Goal: Information Seeking & Learning: Learn about a topic

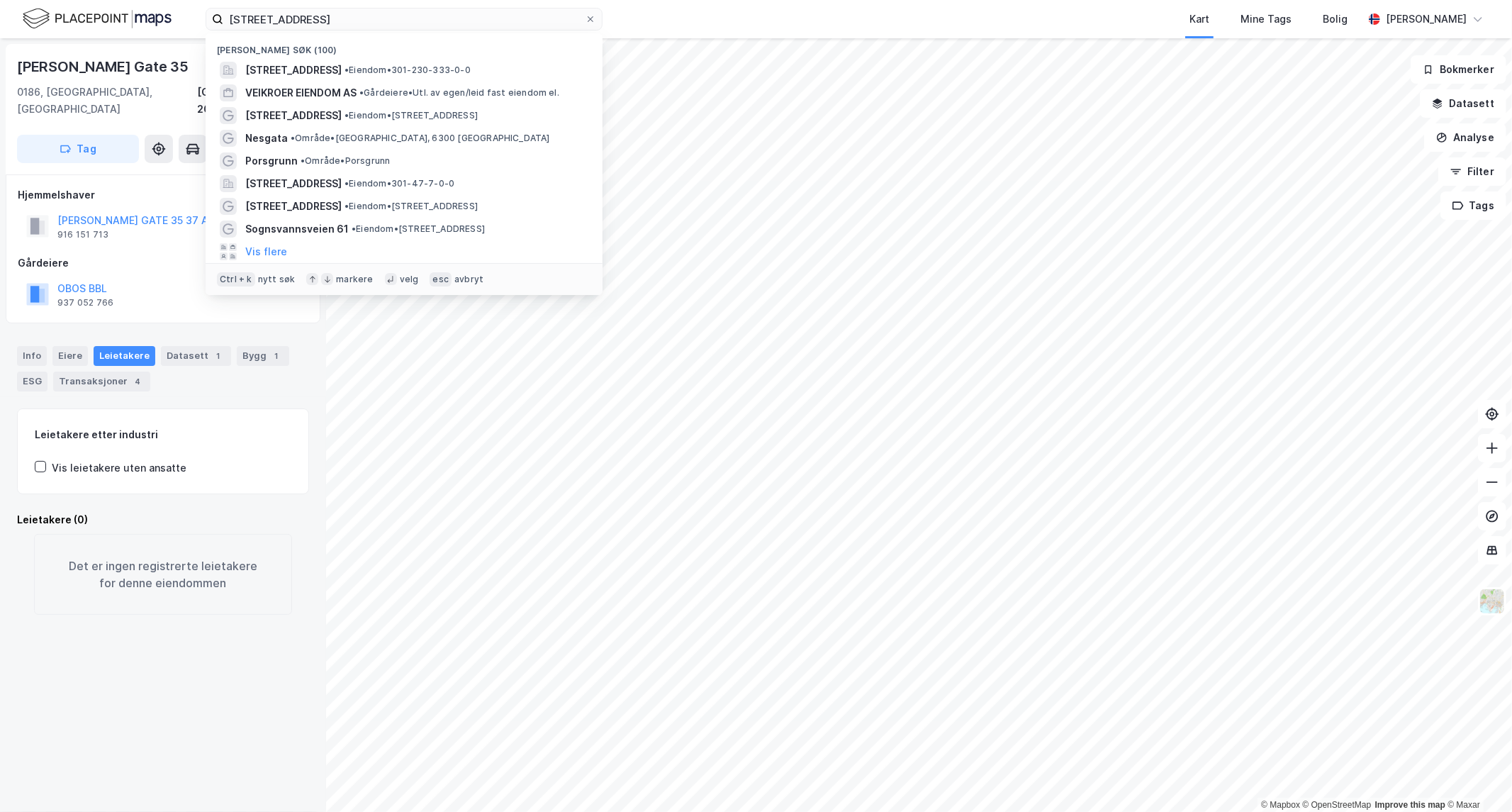
click at [114, 0] on html "[STREET_ADDRESS][GEOGRAPHIC_DATA] (100) [STREET_ADDRESS] • Eiendom • 301-230-33…" at bounding box center [756, 406] width 1512 height 812
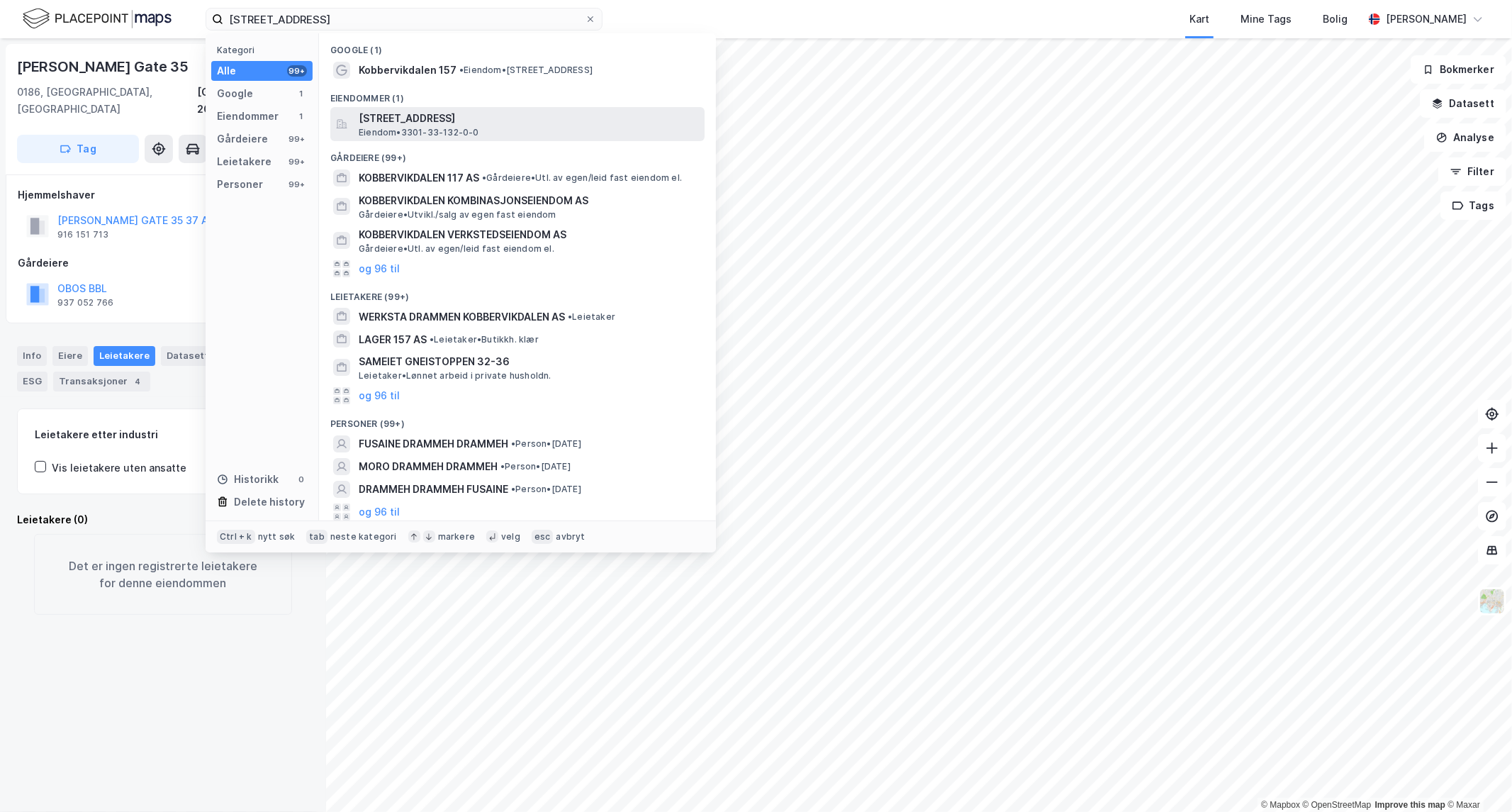
type input "[STREET_ADDRESS]"
click at [386, 124] on span "[STREET_ADDRESS]" at bounding box center [528, 118] width 340 height 17
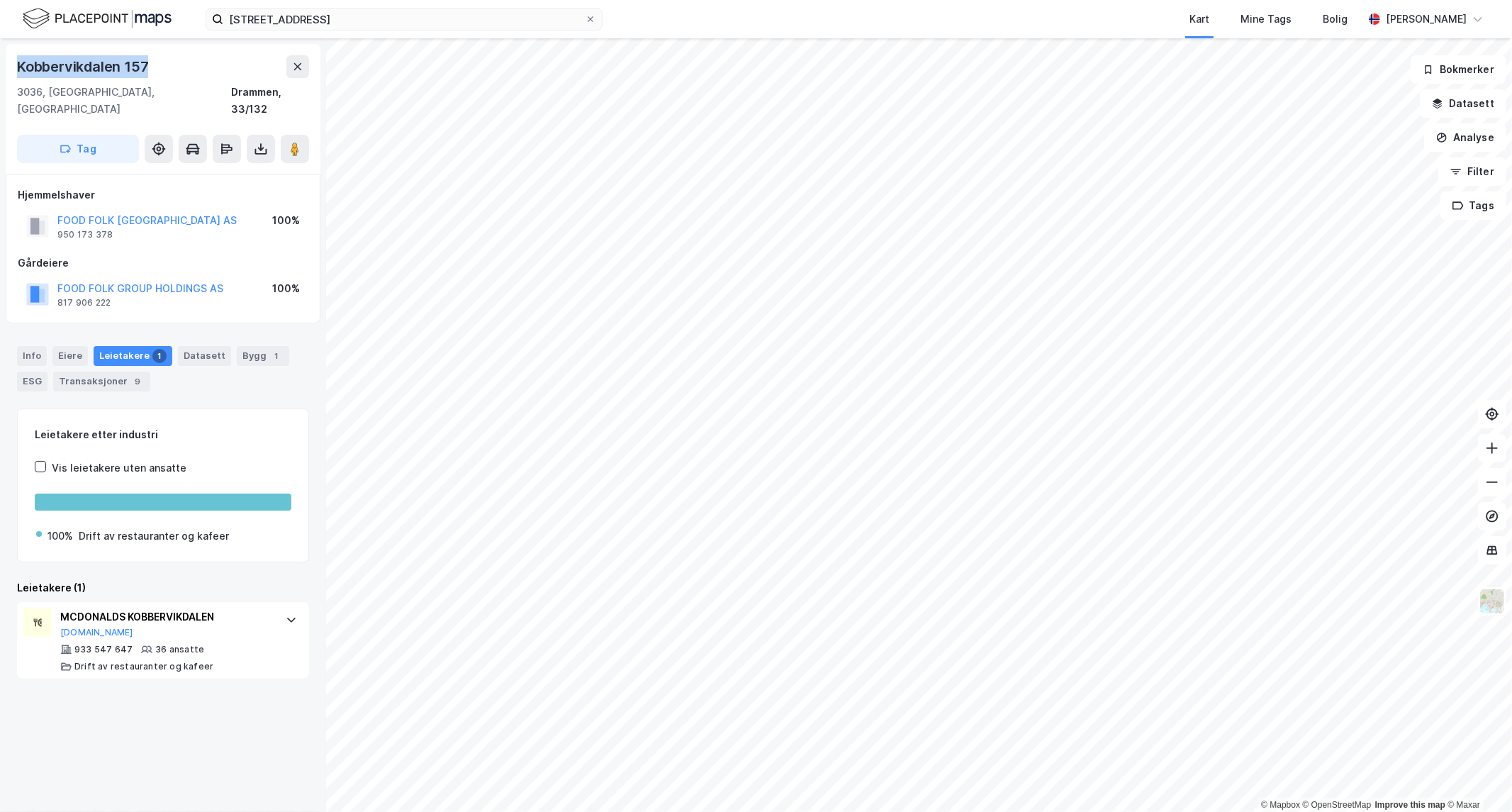
drag, startPoint x: 156, startPoint y: 64, endPoint x: 0, endPoint y: 69, distance: 156.1
click at [0, 69] on div "[GEOGRAPHIC_DATA], 33/132 Tag Hjemmelshaver FOOD FOLK [GEOGRAPHIC_DATA] AS 950 …" at bounding box center [163, 424] width 326 height 773
copy div "Kobbervikdalen 157"
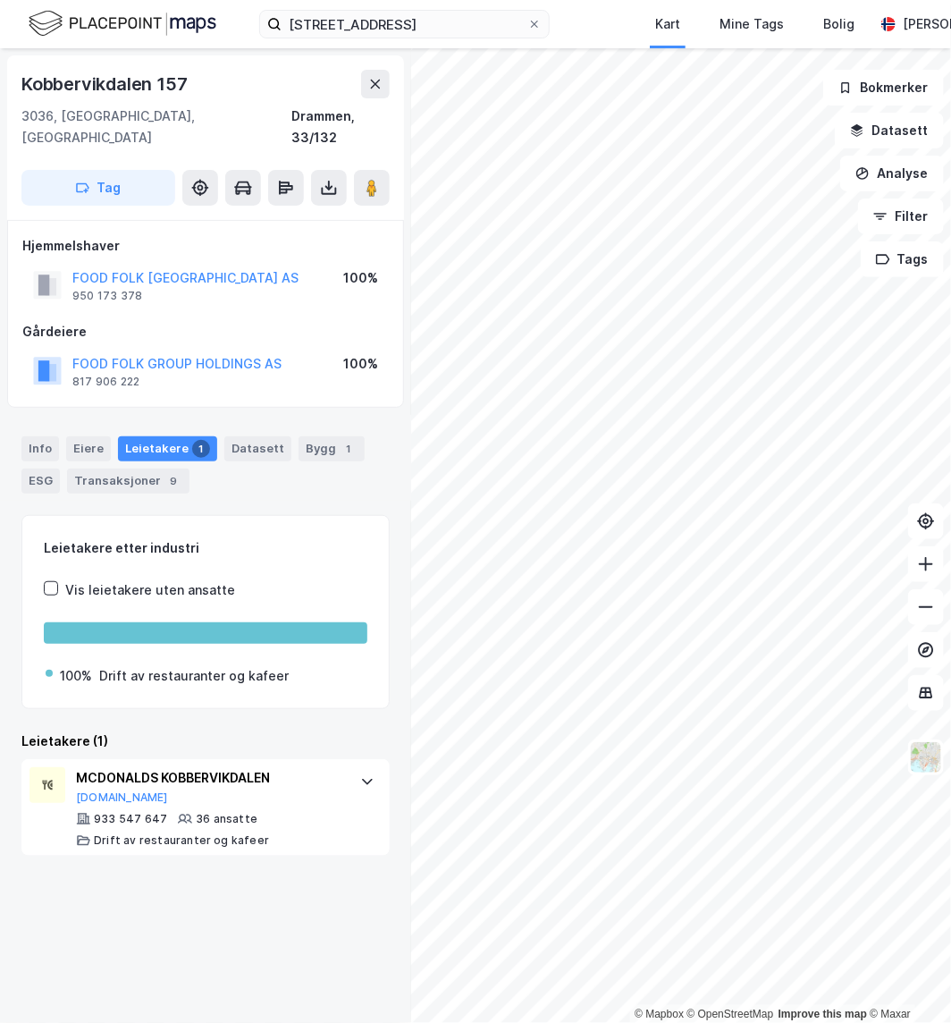
click at [291, 350] on div "FOOD FOLK GROUP HOLDINGS AS 817 906 222 100%" at bounding box center [205, 371] width 367 height 43
drag, startPoint x: 215, startPoint y: 254, endPoint x: 75, endPoint y: 257, distance: 139.5
click at [75, 264] on div "FOOD FOLK [GEOGRAPHIC_DATA] AS 950 173 378 100%" at bounding box center [205, 285] width 367 height 43
click at [540, 25] on span at bounding box center [534, 24] width 14 height 14
click at [527, 25] on input "[STREET_ADDRESS]" at bounding box center [405, 24] width 246 height 27
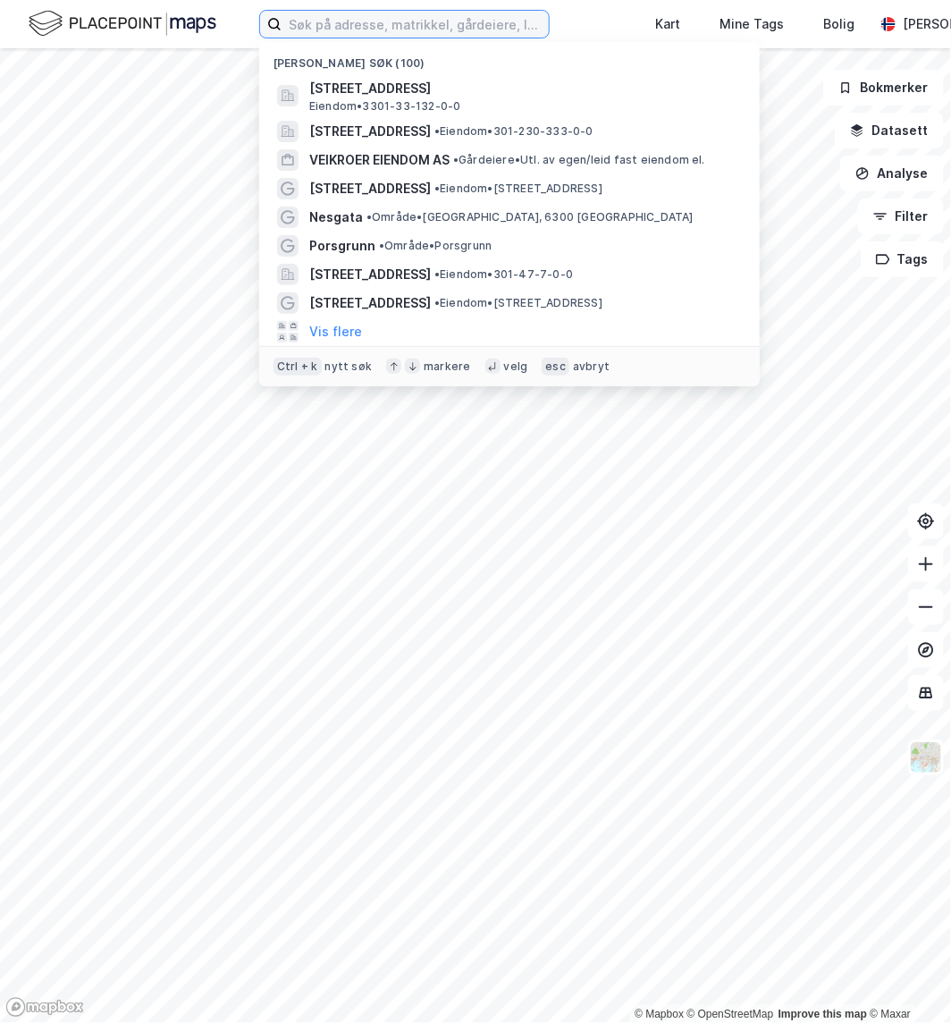
click at [515, 25] on input at bounding box center [415, 24] width 267 height 27
paste input "[STREET_ADDRESS]"
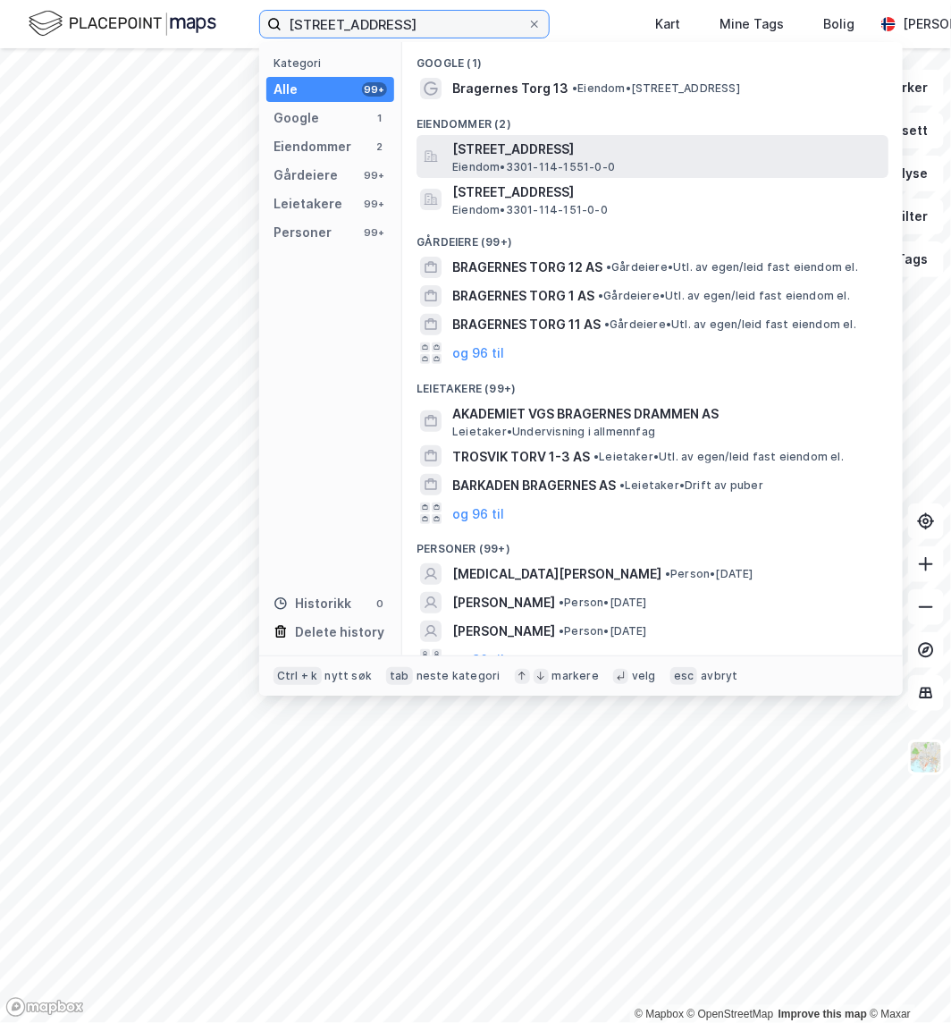
type input "[STREET_ADDRESS]"
click at [519, 148] on span "[STREET_ADDRESS]" at bounding box center [666, 149] width 429 height 21
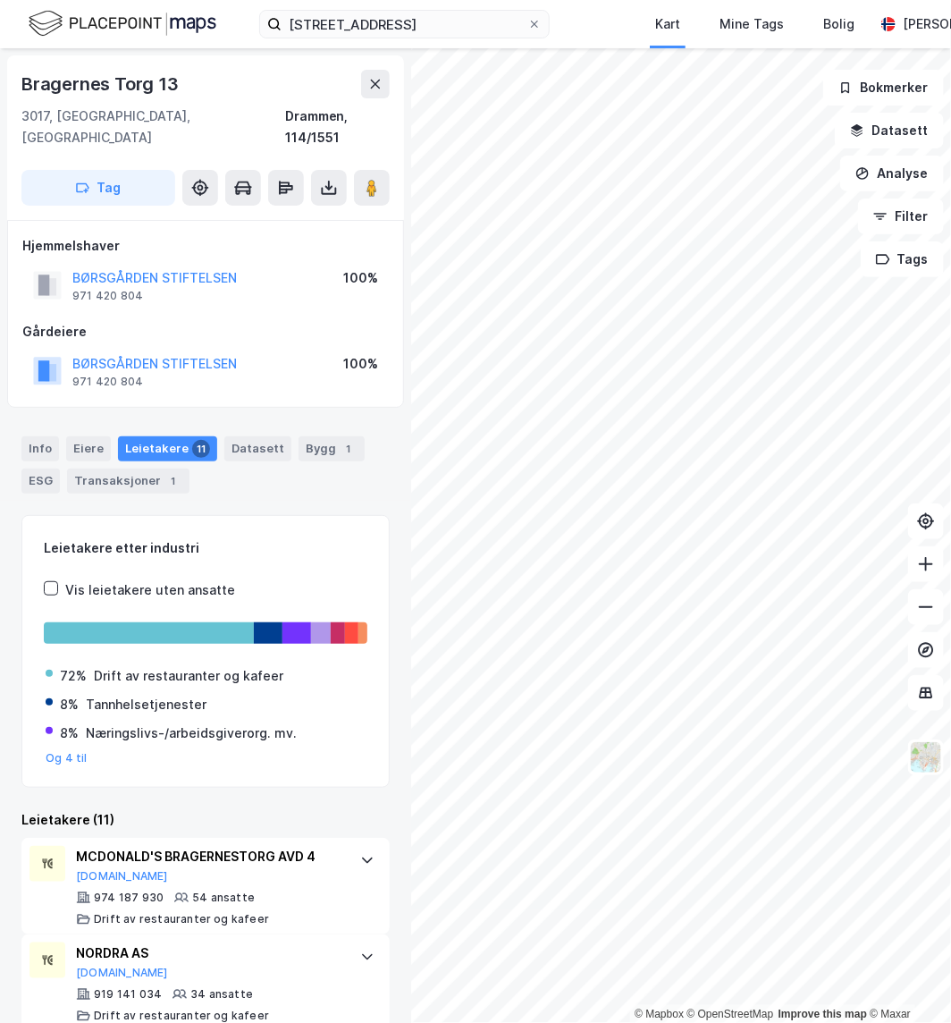
drag, startPoint x: 259, startPoint y: 344, endPoint x: 349, endPoint y: 338, distance: 89.6
click at [259, 350] on div "BØRSGÅRDEN STIFTELSEN 971 420 804 100%" at bounding box center [205, 371] width 367 height 43
click at [531, 24] on icon at bounding box center [534, 24] width 11 height 11
click at [527, 24] on input "[STREET_ADDRESS]" at bounding box center [405, 24] width 246 height 27
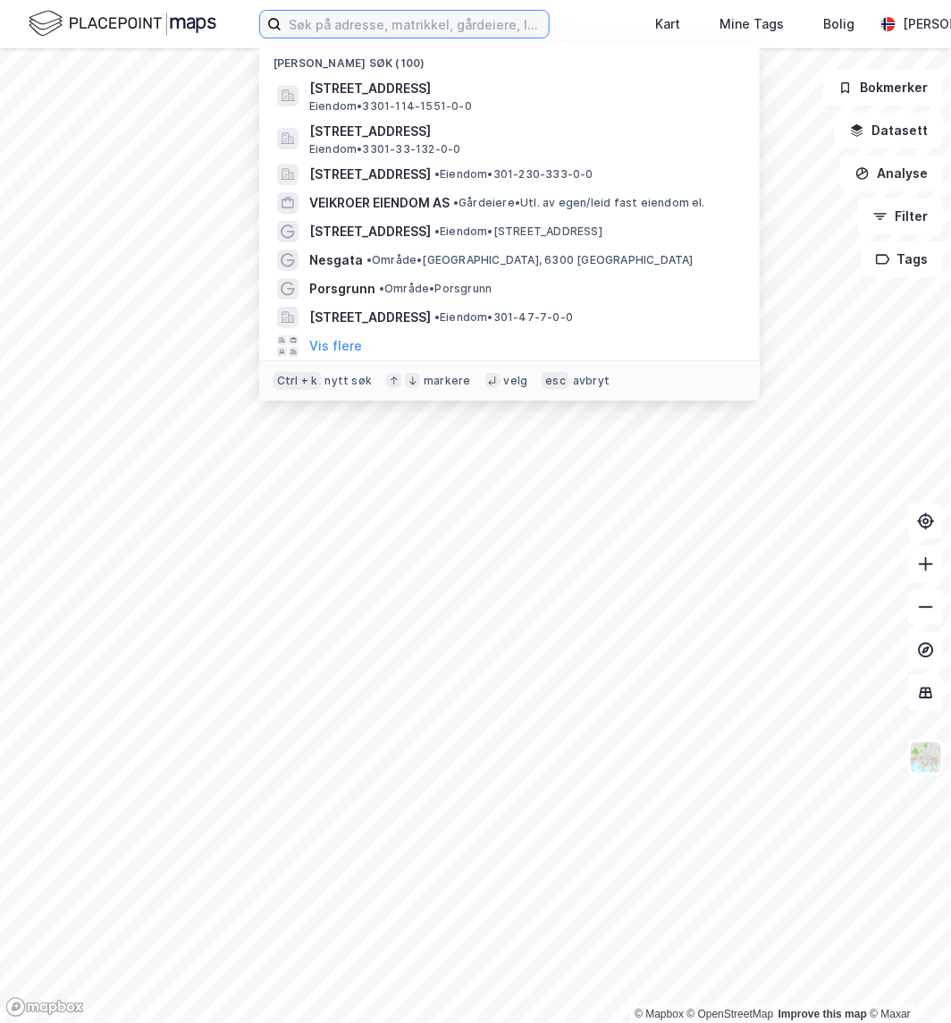
click at [468, 28] on input at bounding box center [415, 24] width 267 height 27
paste input "Guldlisten [STREET_ADDRESS]"
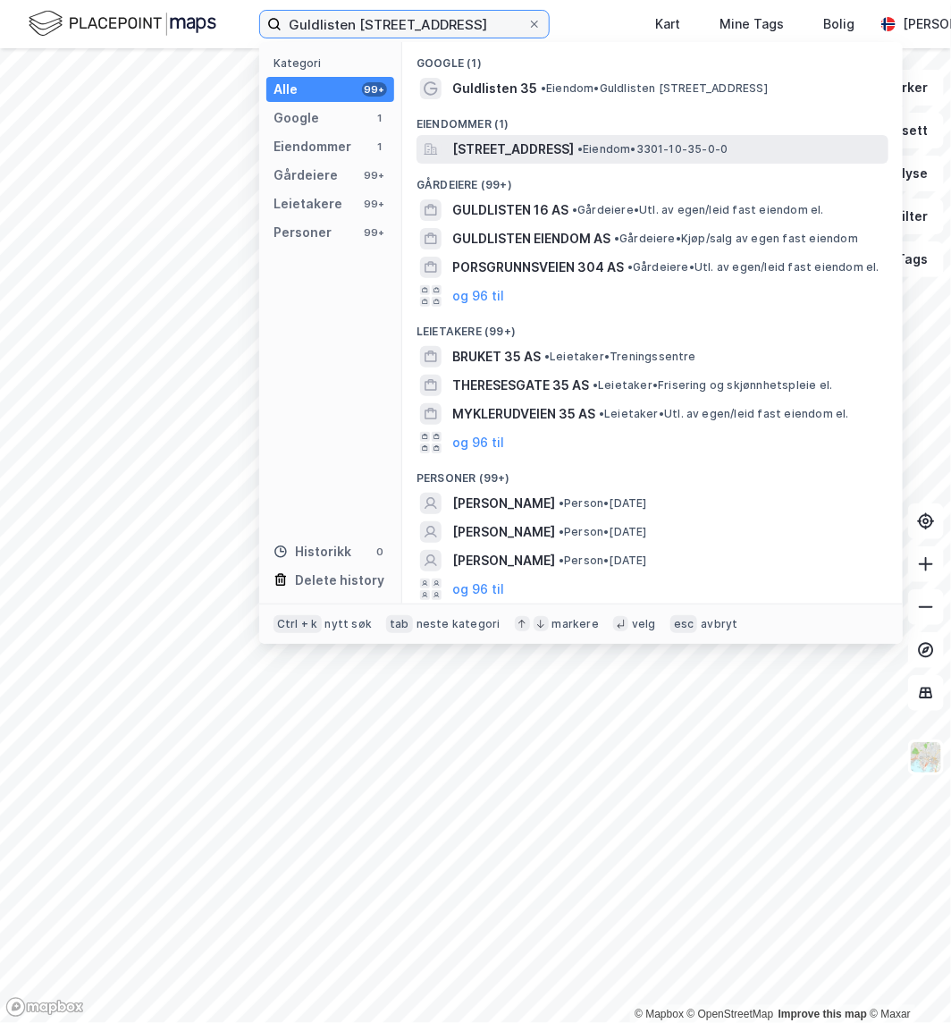
type input "Guldlisten [STREET_ADDRESS]"
click at [519, 144] on span "[STREET_ADDRESS]" at bounding box center [513, 149] width 122 height 21
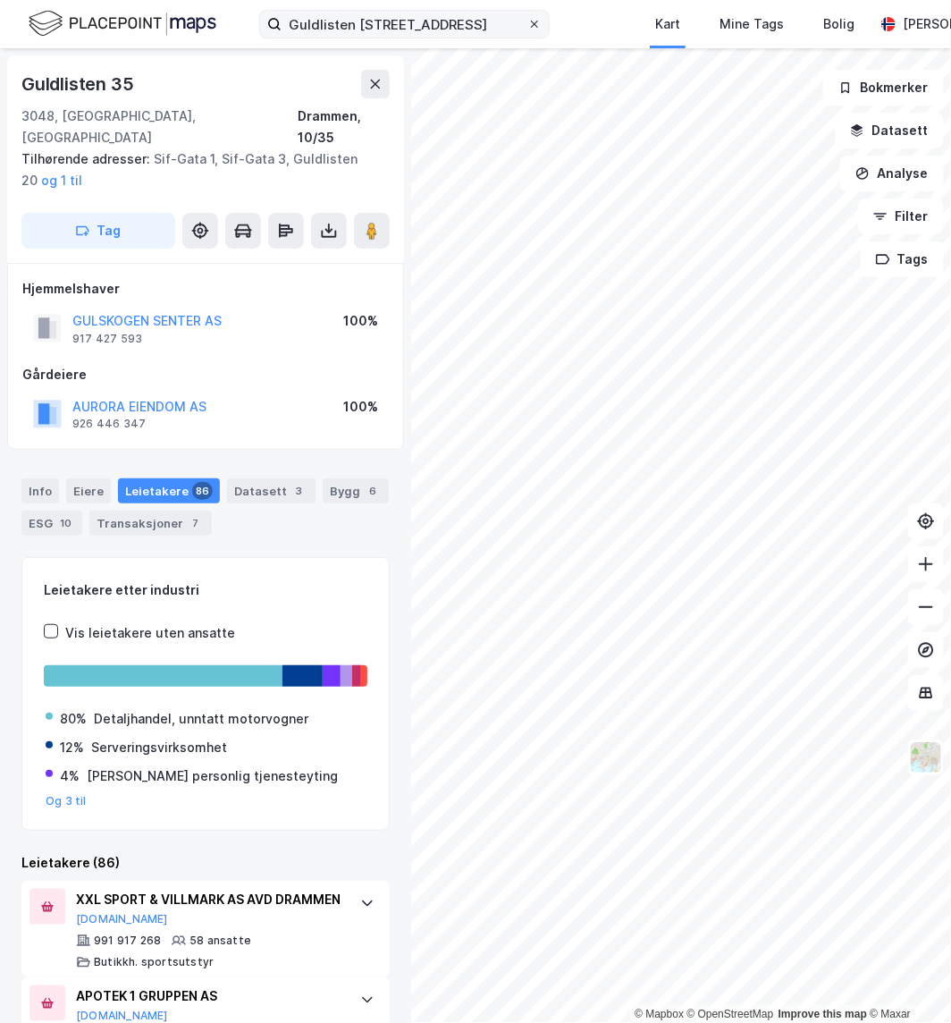
click at [527, 24] on span at bounding box center [534, 24] width 14 height 14
click at [526, 24] on input "Guldlisten [STREET_ADDRESS]" at bounding box center [405, 24] width 246 height 27
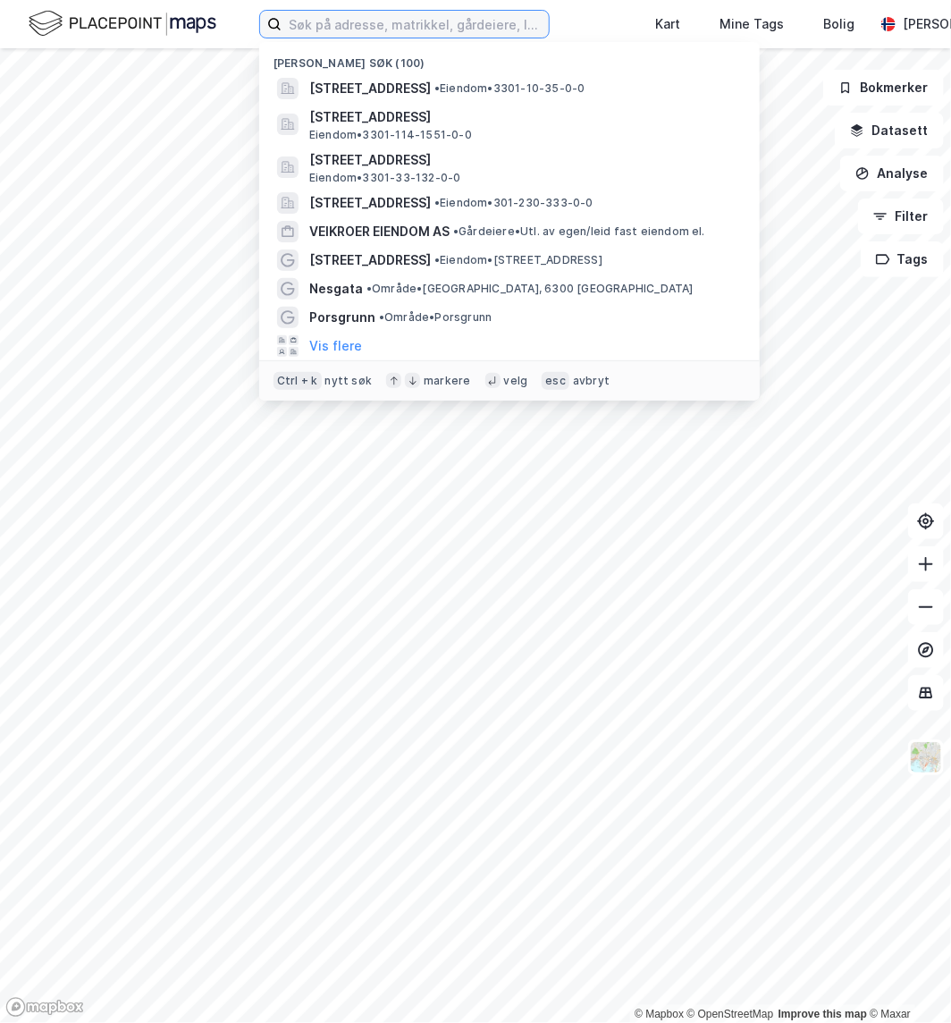
paste input "Ingeniør [STREET_ADDRESS]"
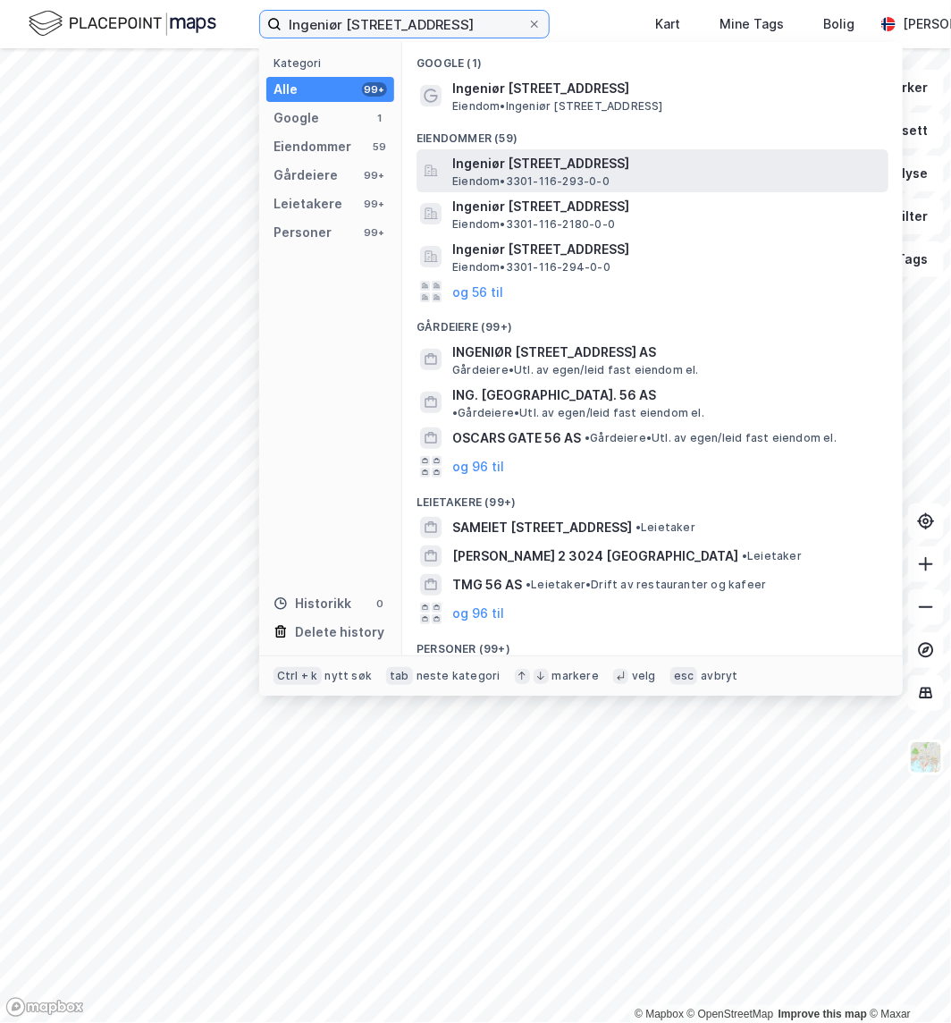
type input "Ingeniør [STREET_ADDRESS]"
click at [540, 167] on span "Ingeniør [STREET_ADDRESS]" at bounding box center [666, 163] width 429 height 21
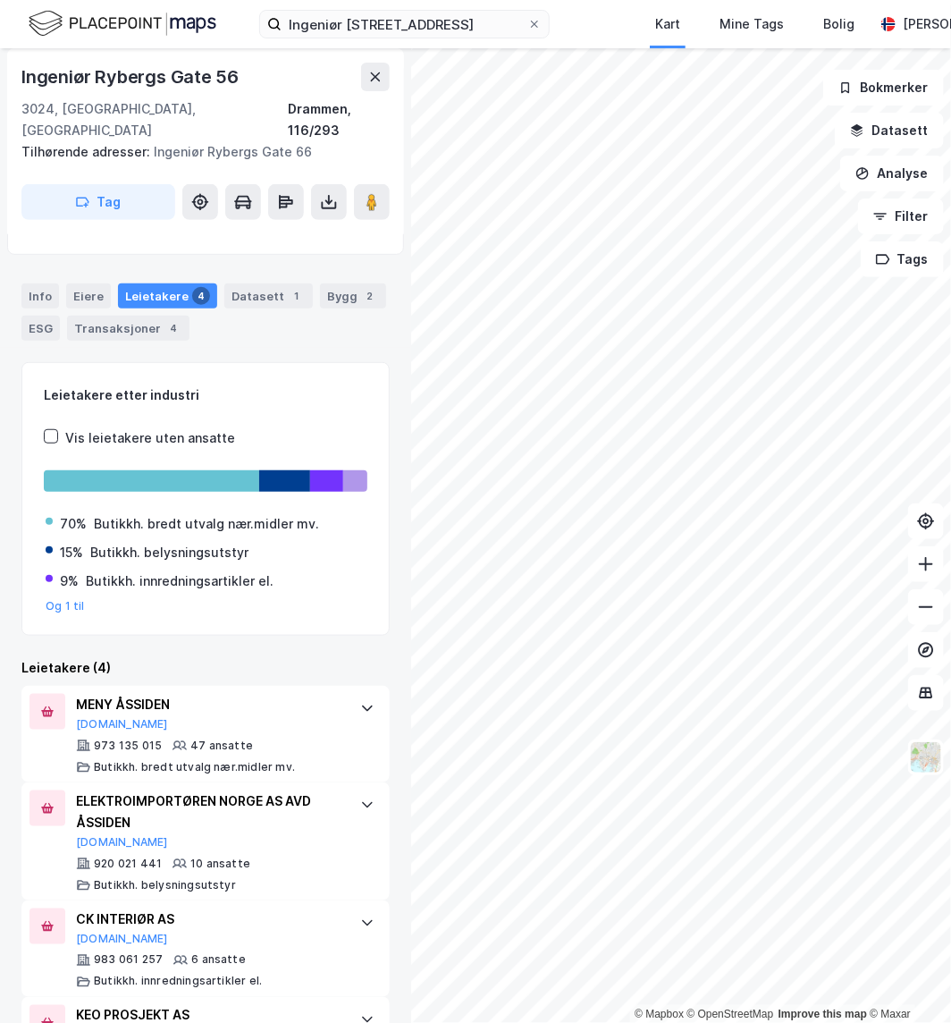
scroll to position [165, 0]
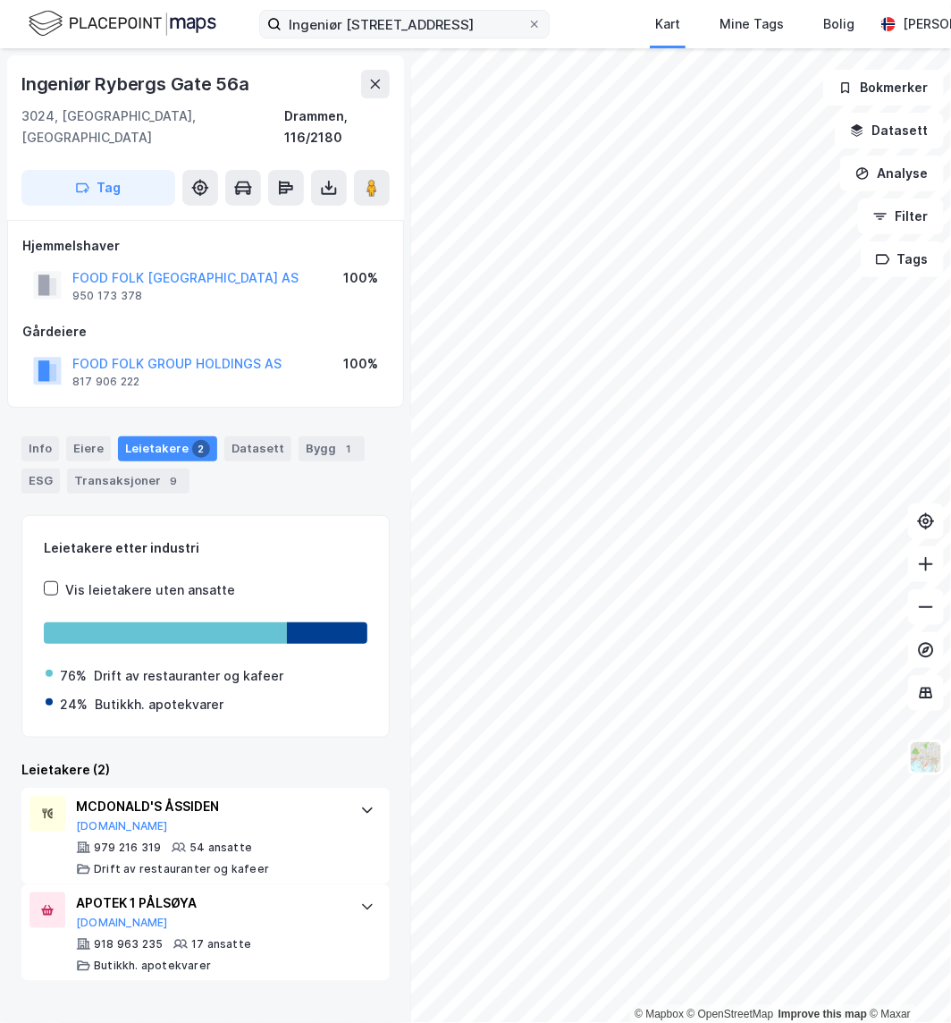
click at [540, 32] on label "Ingeniør [STREET_ADDRESS]" at bounding box center [404, 24] width 291 height 29
click at [527, 32] on input "Ingeniør [STREET_ADDRESS]" at bounding box center [405, 24] width 246 height 27
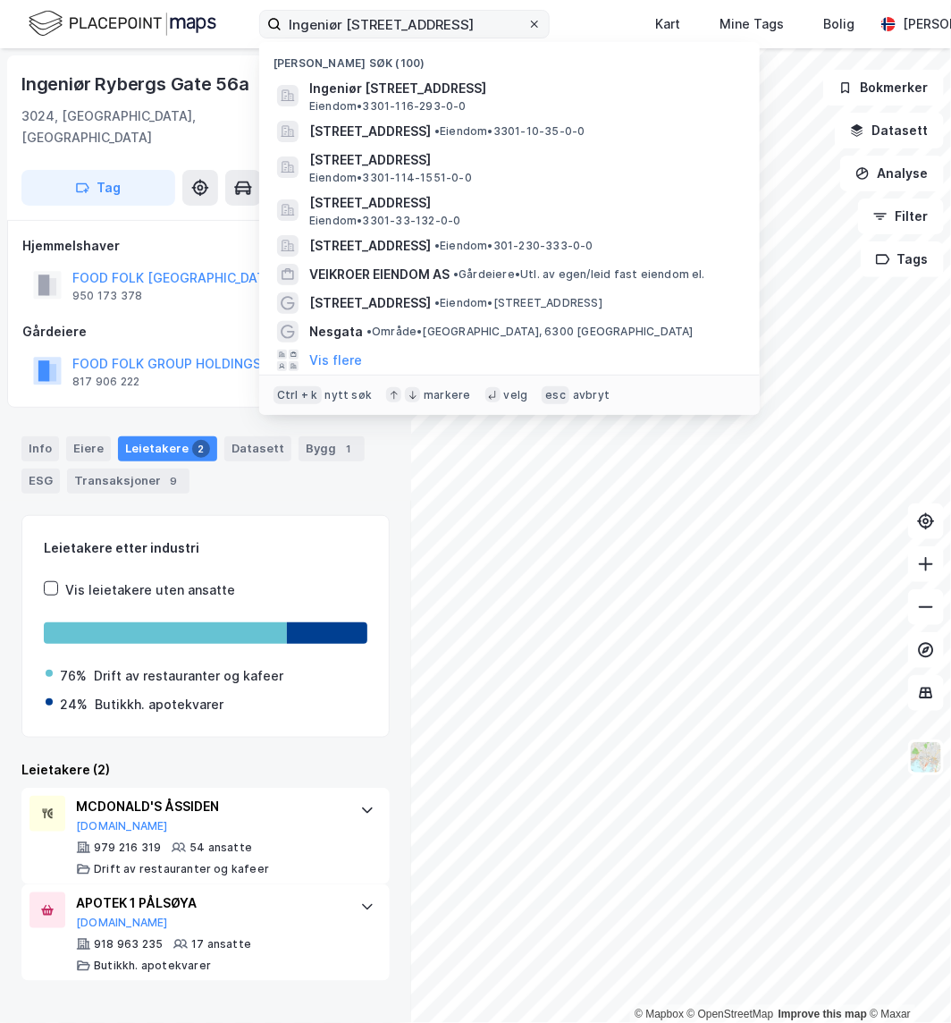
click at [537, 29] on icon at bounding box center [534, 24] width 11 height 11
click at [527, 29] on input "Ingeniør [STREET_ADDRESS]" at bounding box center [405, 24] width 246 height 27
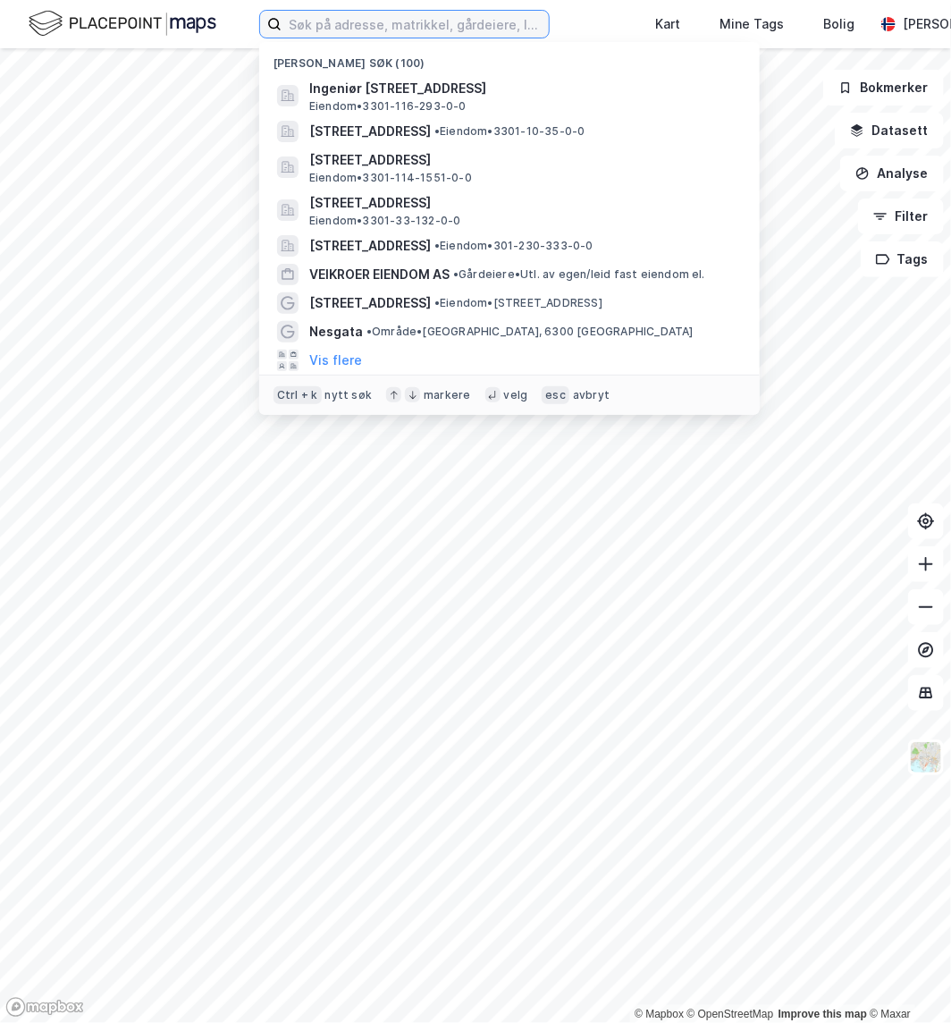
paste input "[STREET_ADDRESS]"
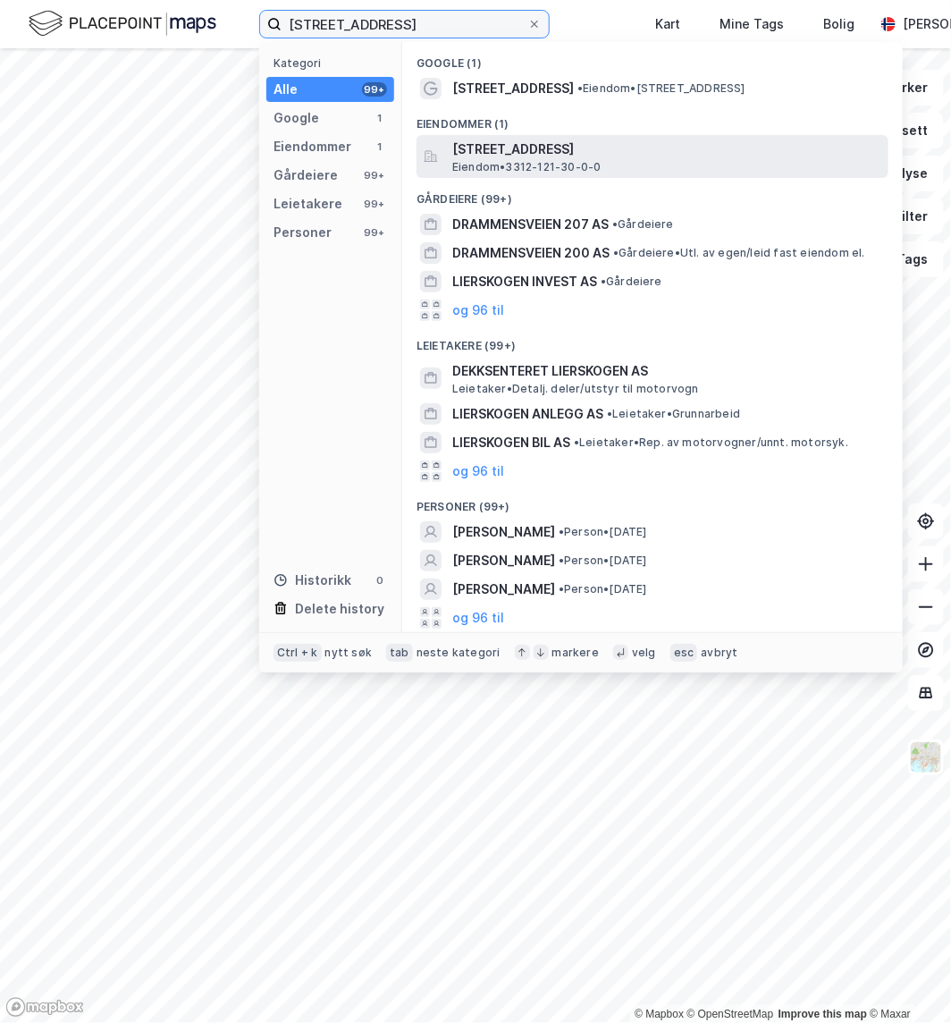
type input "[STREET_ADDRESS]"
click at [519, 154] on span "[STREET_ADDRESS]" at bounding box center [666, 149] width 429 height 21
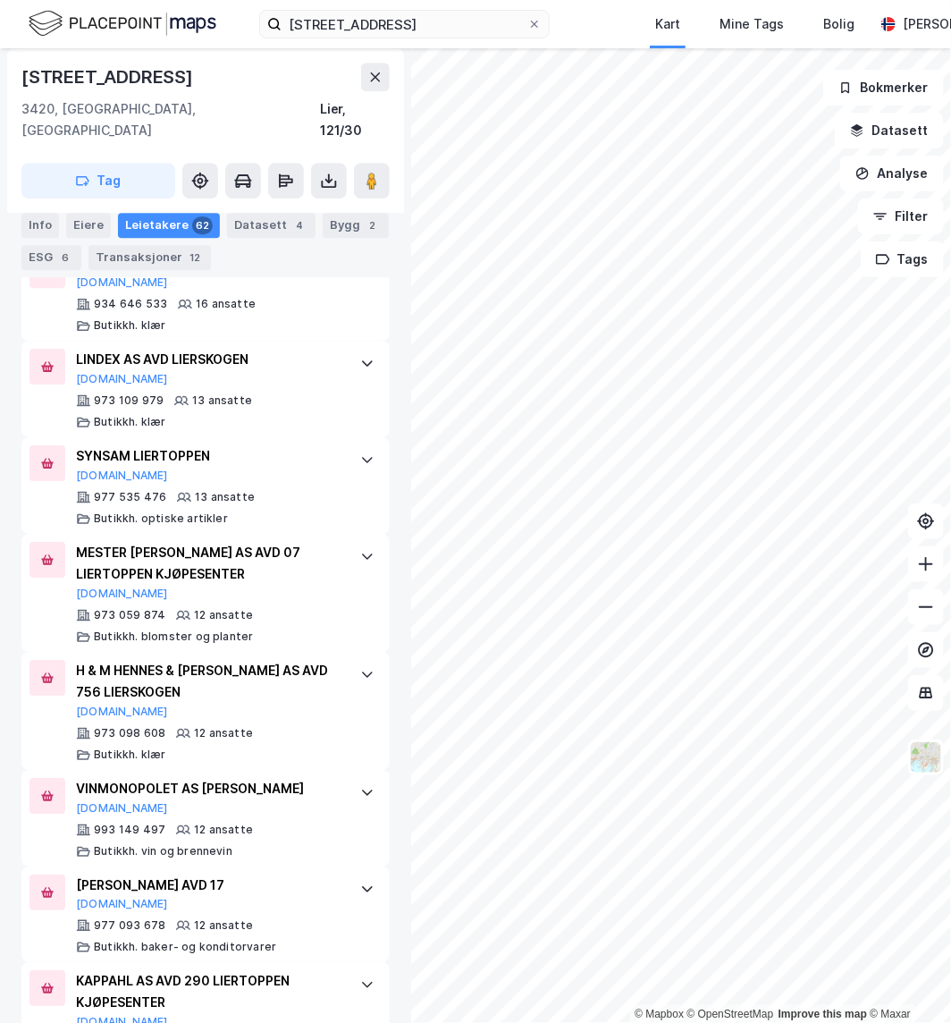
scroll to position [1743, 0]
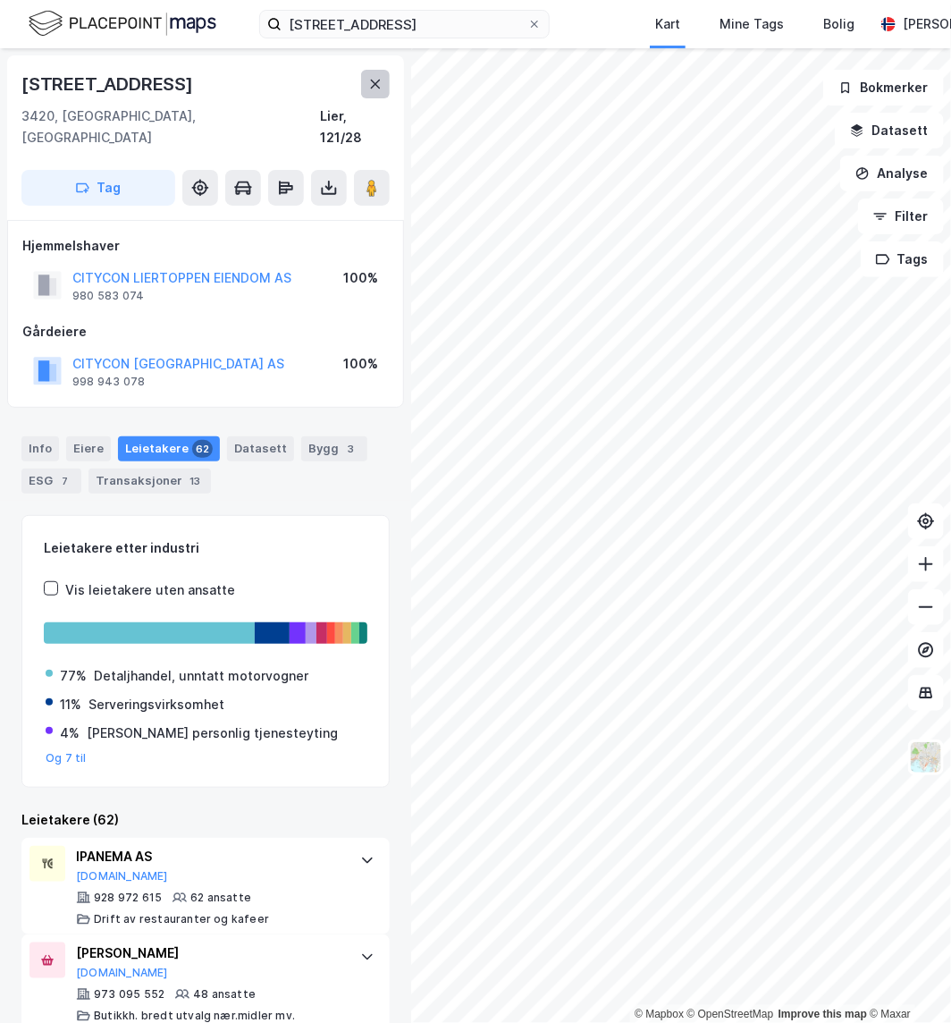
click at [367, 82] on button at bounding box center [375, 84] width 29 height 29
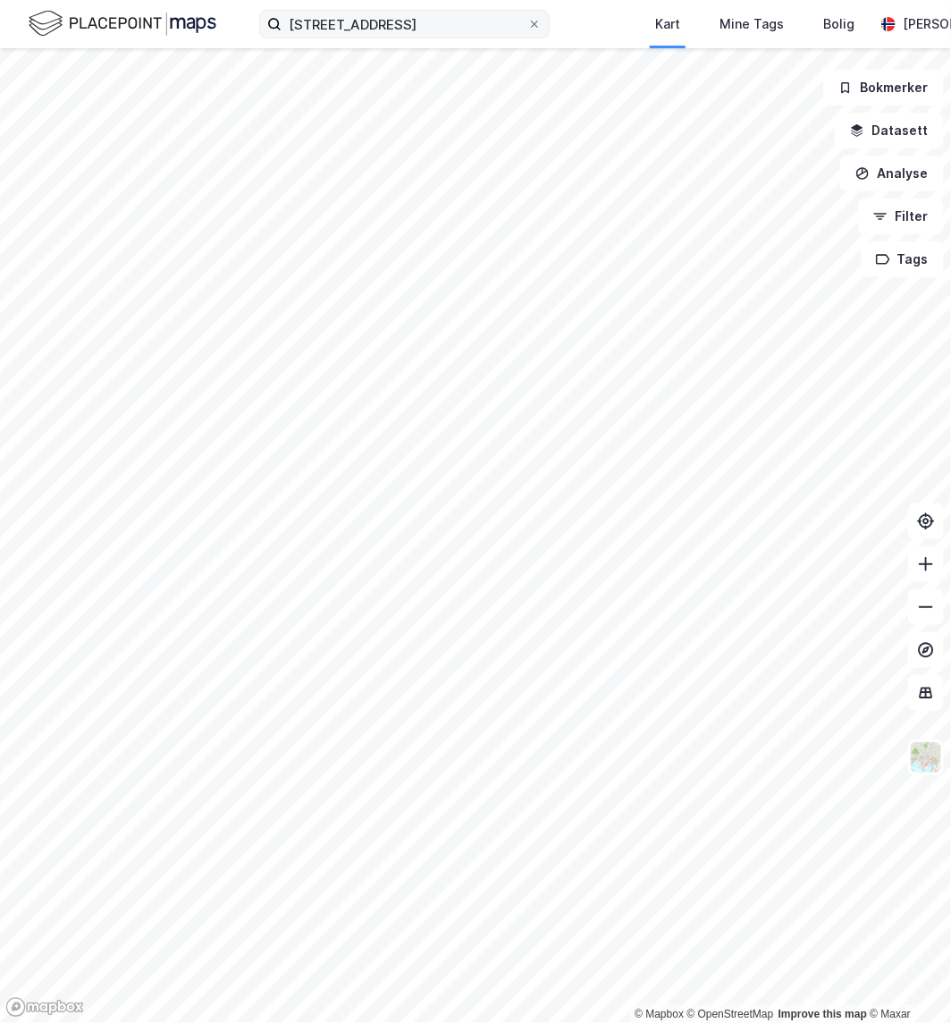
click at [542, 19] on label "[STREET_ADDRESS]" at bounding box center [404, 24] width 291 height 29
click at [527, 19] on input "[STREET_ADDRESS]" at bounding box center [405, 24] width 246 height 27
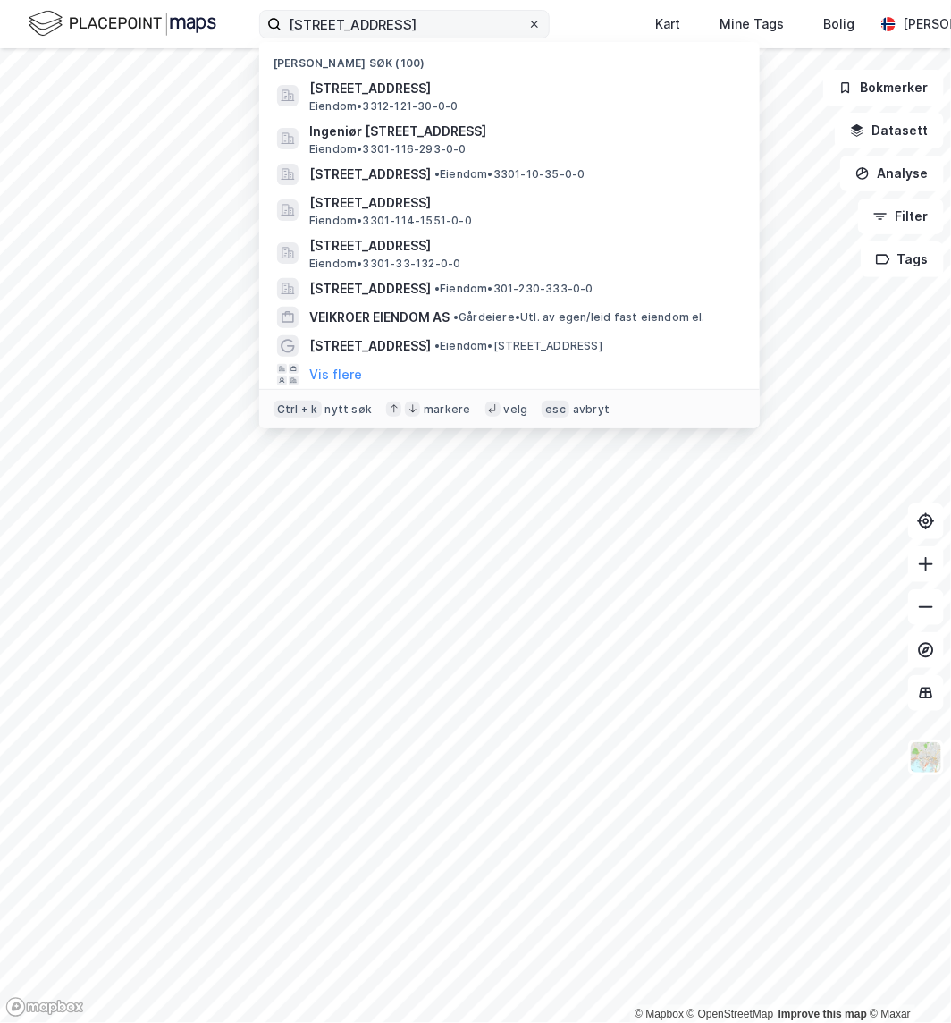
click at [535, 27] on icon at bounding box center [534, 24] width 11 height 11
click at [527, 27] on input "[STREET_ADDRESS]" at bounding box center [405, 24] width 246 height 27
paste input "Ingeniør [STREET_ADDRESS]"
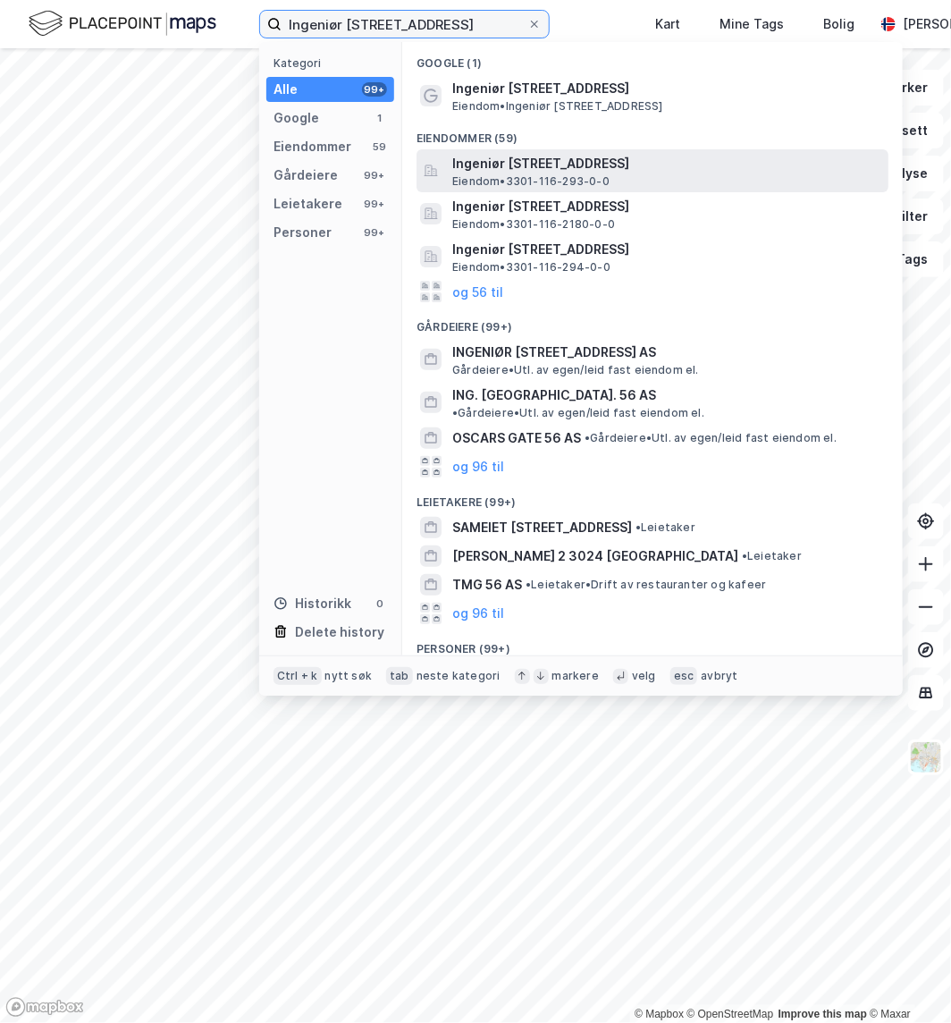
type input "Ingeniør [STREET_ADDRESS]"
click at [533, 168] on span "Ingeniør [STREET_ADDRESS]" at bounding box center [666, 163] width 429 height 21
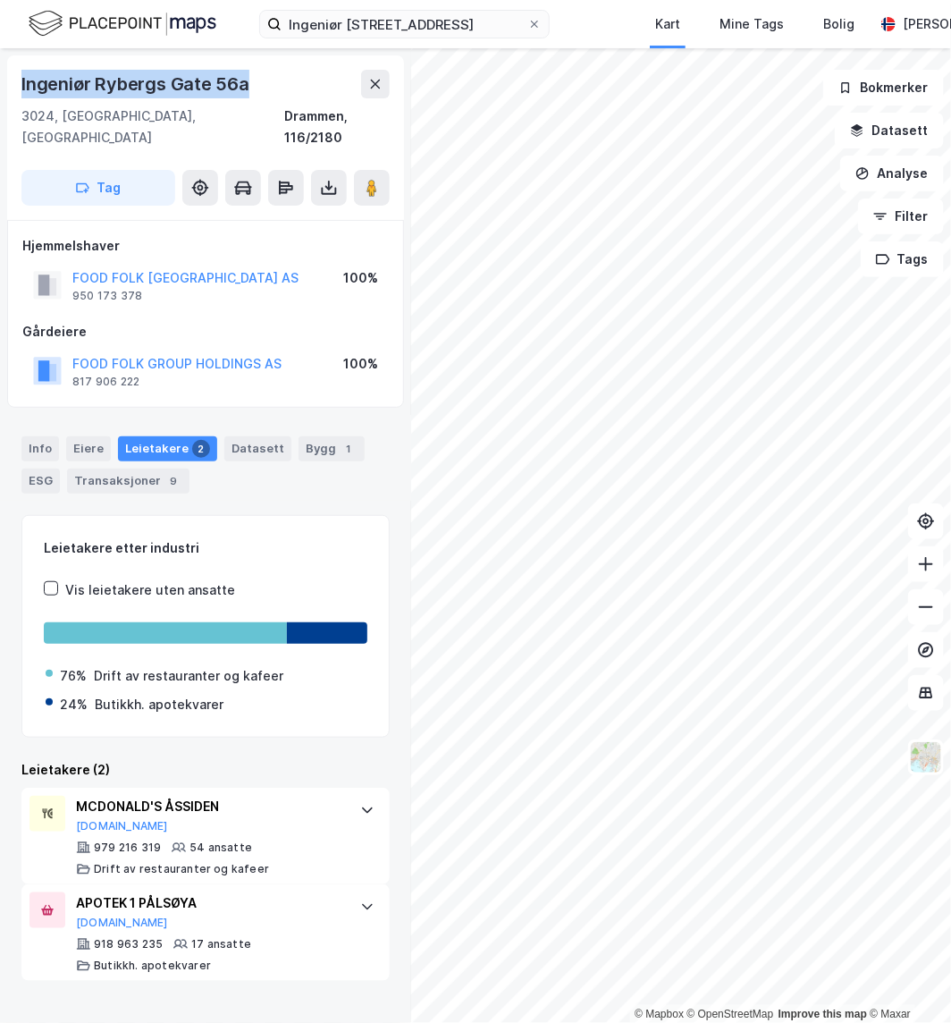
drag, startPoint x: 253, startPoint y: 86, endPoint x: 18, endPoint y: 90, distance: 235.2
click at [18, 90] on div "Ingeniør [STREET_ADDRESS]" at bounding box center [205, 137] width 397 height 164
copy div "Ingeniør Rybergs Gate 56a"
click at [542, 27] on label "Ingeniør [STREET_ADDRESS]" at bounding box center [404, 24] width 291 height 29
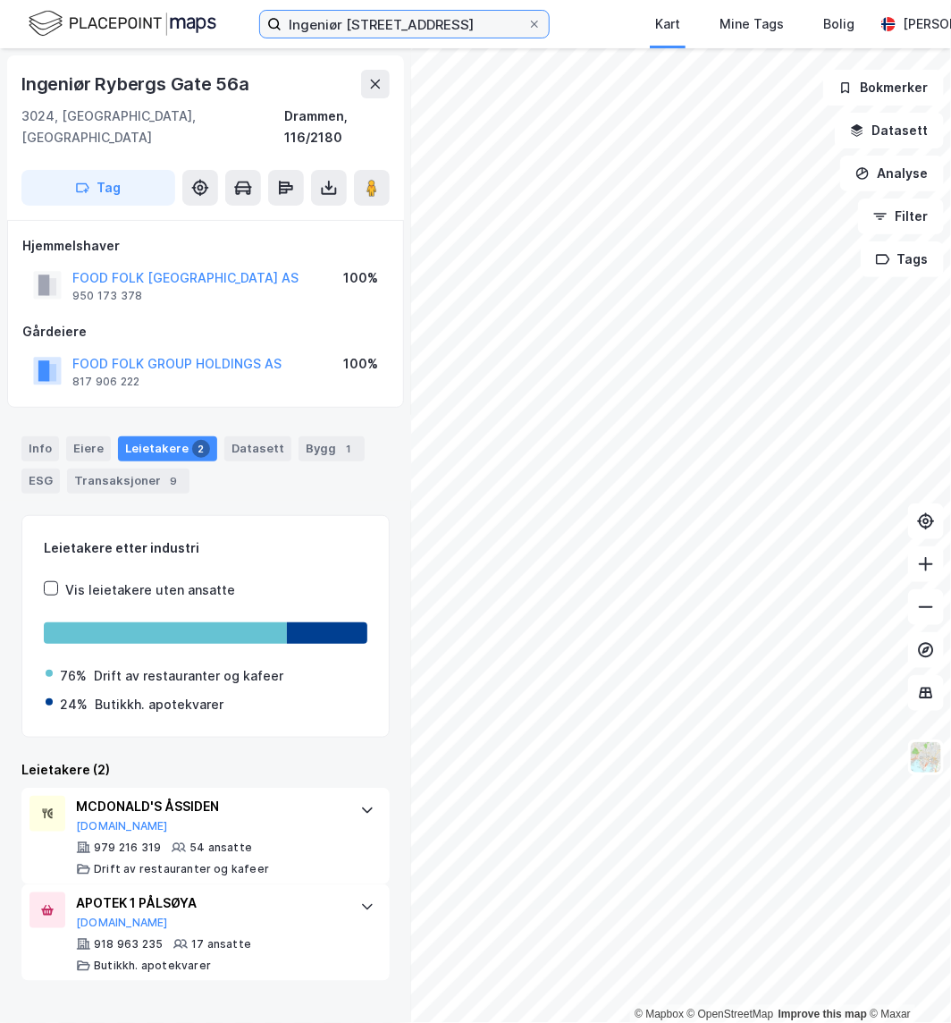
click at [527, 27] on input "Ingeniør [STREET_ADDRESS]" at bounding box center [405, 24] width 246 height 27
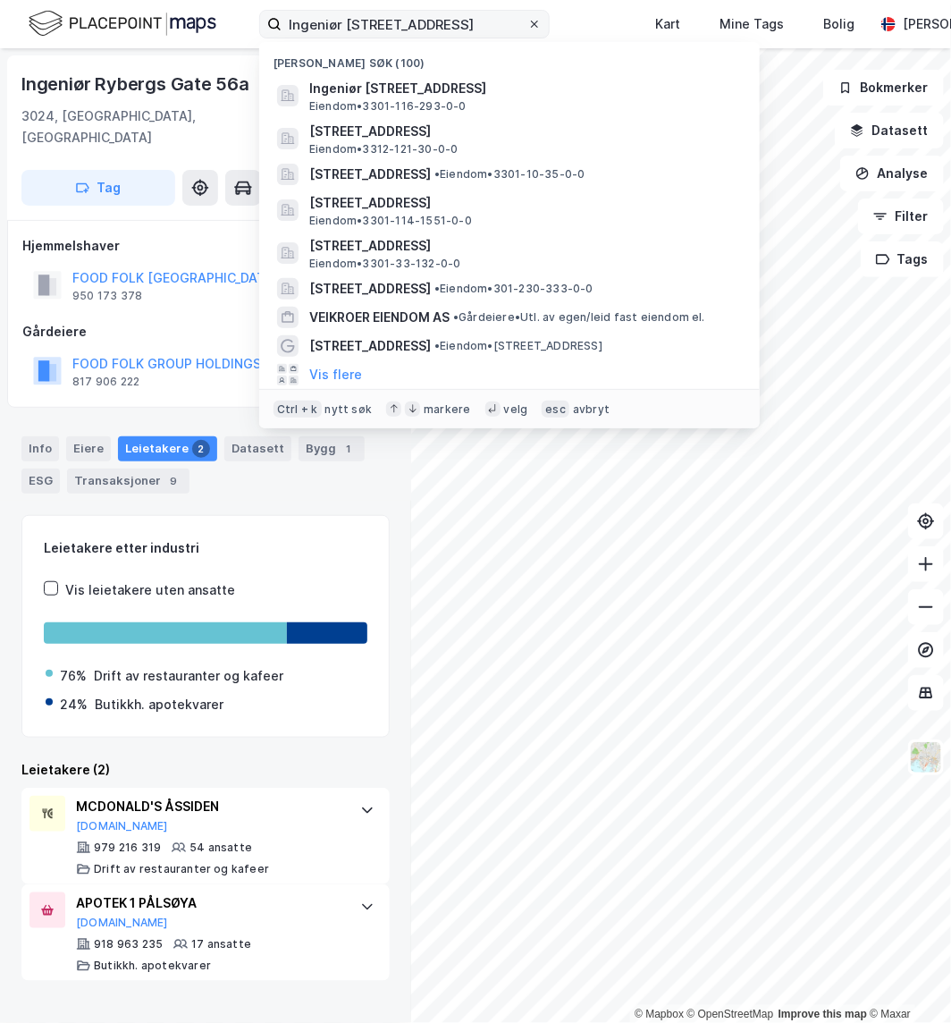
click at [532, 23] on icon at bounding box center [534, 24] width 11 height 11
click at [527, 23] on input "Ingeniør [STREET_ADDRESS]" at bounding box center [405, 24] width 246 height 27
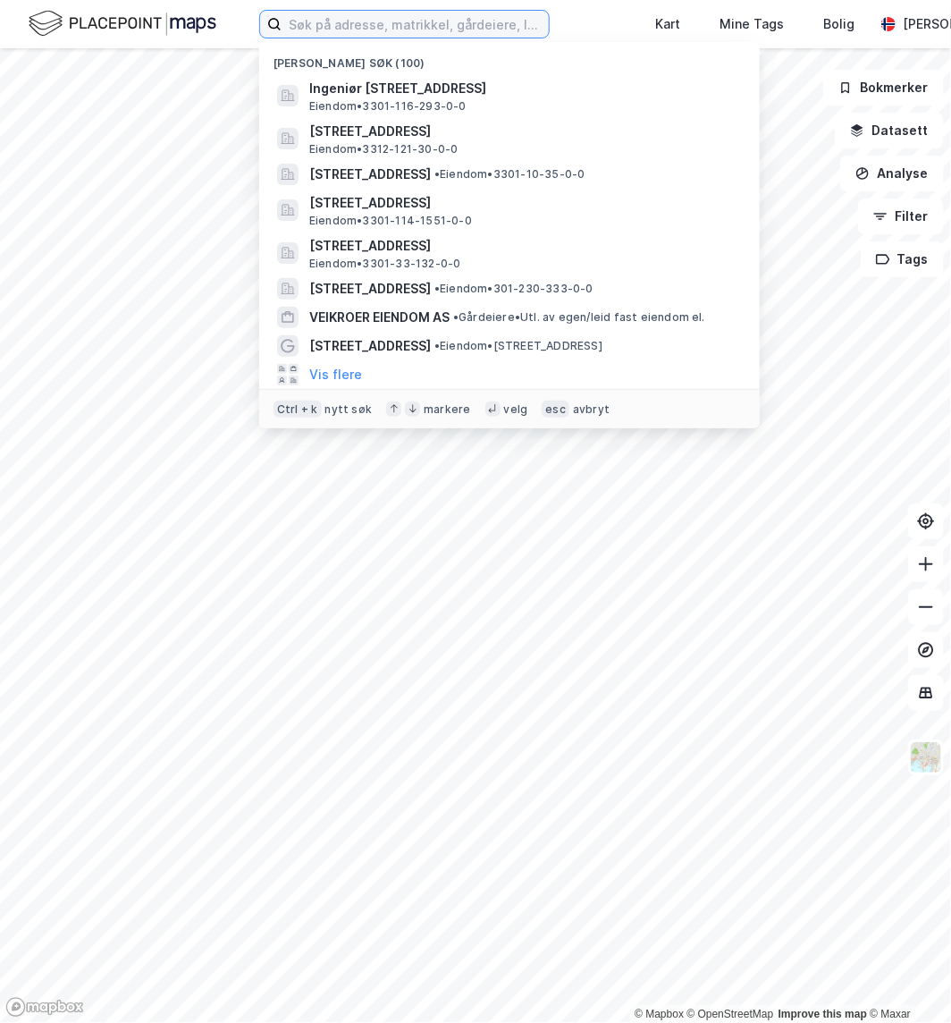
paste input "Askerveien 71, 1383 Asker"
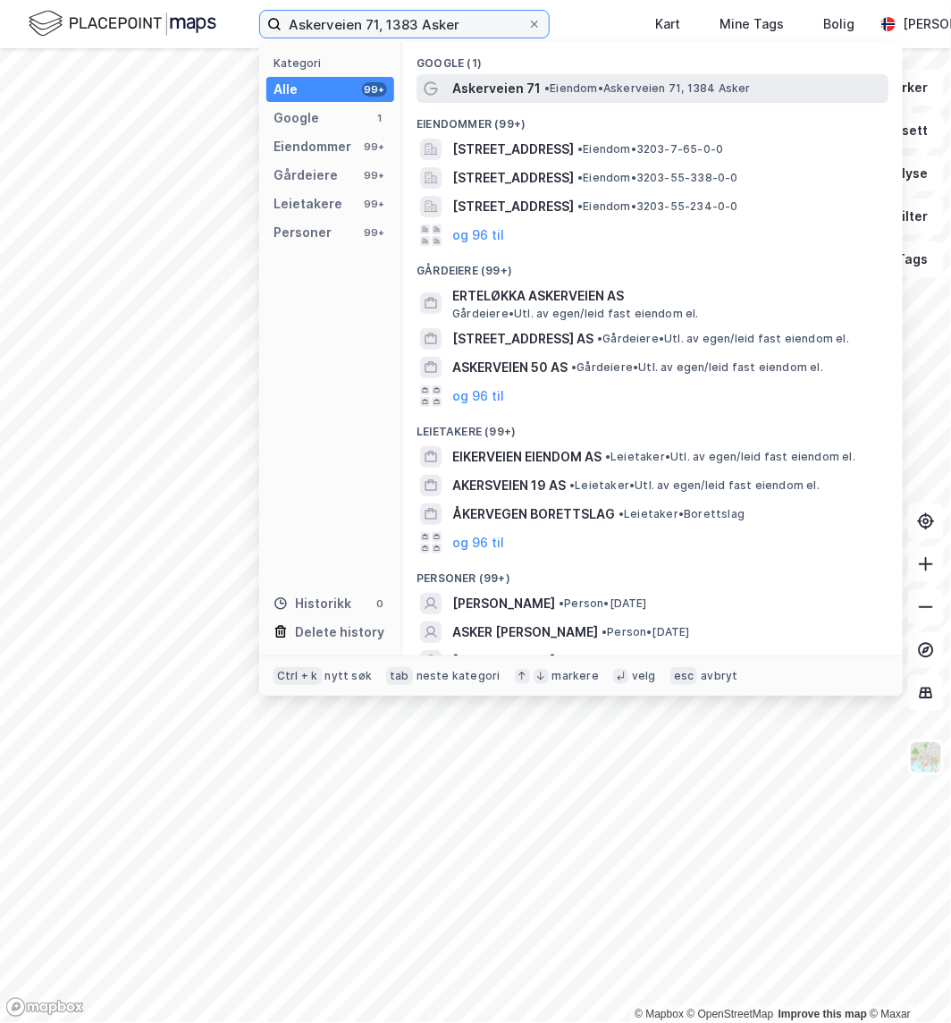
type input "Askerveien 71, 1383 Asker"
click at [599, 82] on span "• [PERSON_NAME] 71, 1384 Asker" at bounding box center [647, 88] width 207 height 14
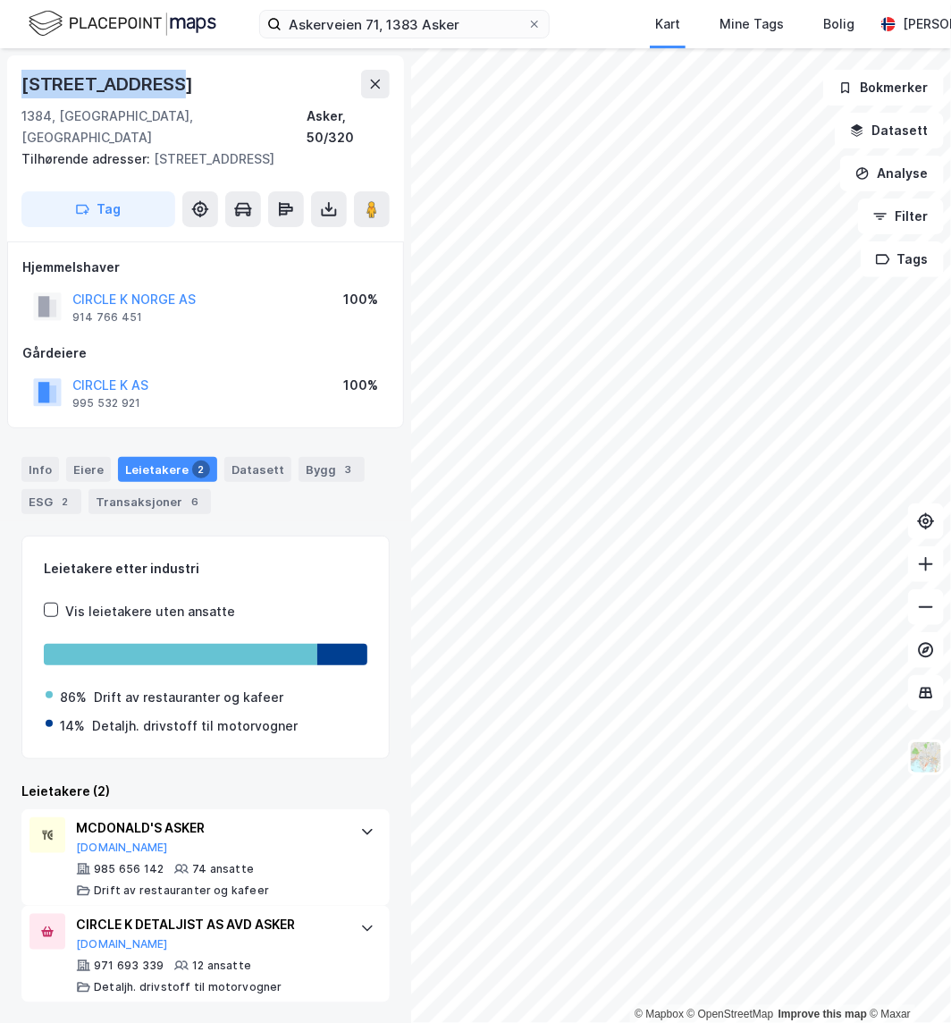
drag, startPoint x: 161, startPoint y: 82, endPoint x: 21, endPoint y: 78, distance: 140.4
click at [21, 78] on div "[STREET_ADDRESS]" at bounding box center [205, 84] width 368 height 29
copy div "[STREET_ADDRESS]"
click at [221, 98] on div "[STREET_ADDRESS] 1384, [GEOGRAPHIC_DATA], Akershus Asker, 50/320" at bounding box center [205, 109] width 368 height 79
click at [533, 25] on icon at bounding box center [534, 24] width 7 height 7
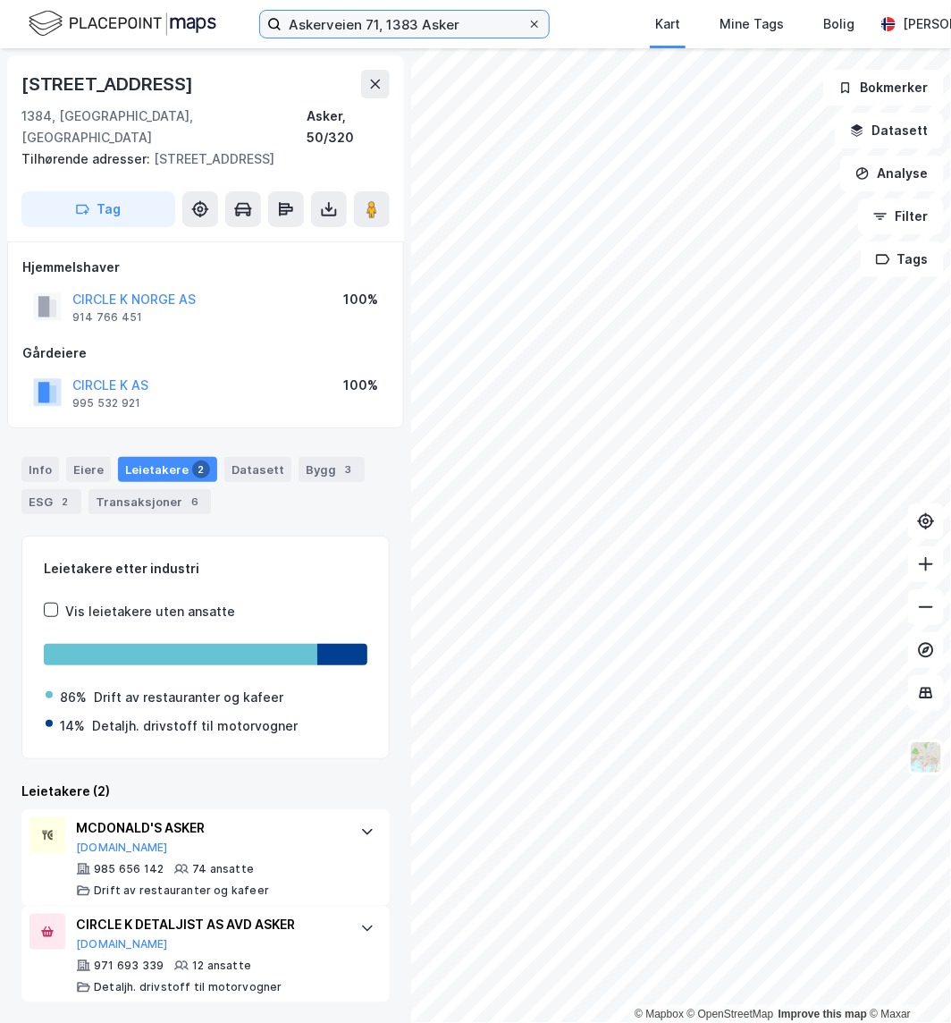
click at [527, 25] on input "Askerveien 71, 1383 Asker" at bounding box center [405, 24] width 246 height 27
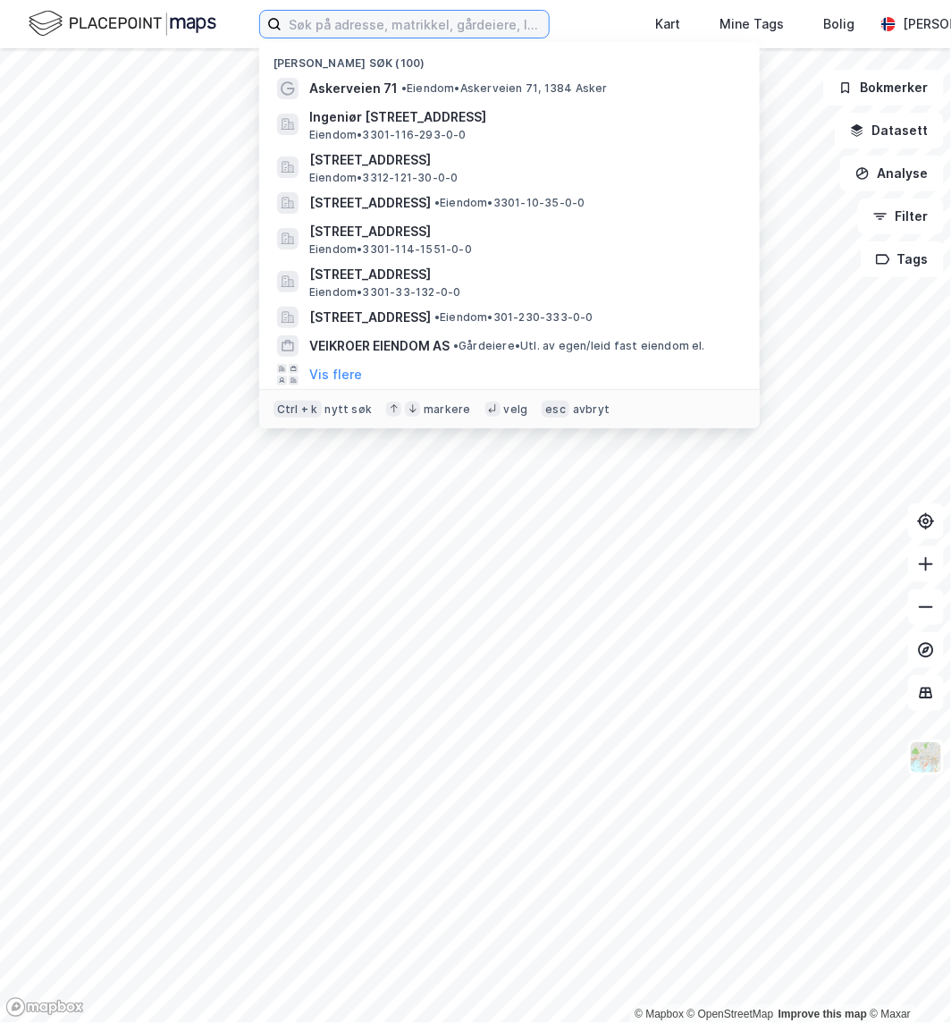
paste input "Askerveien 71, 1383 Asker"
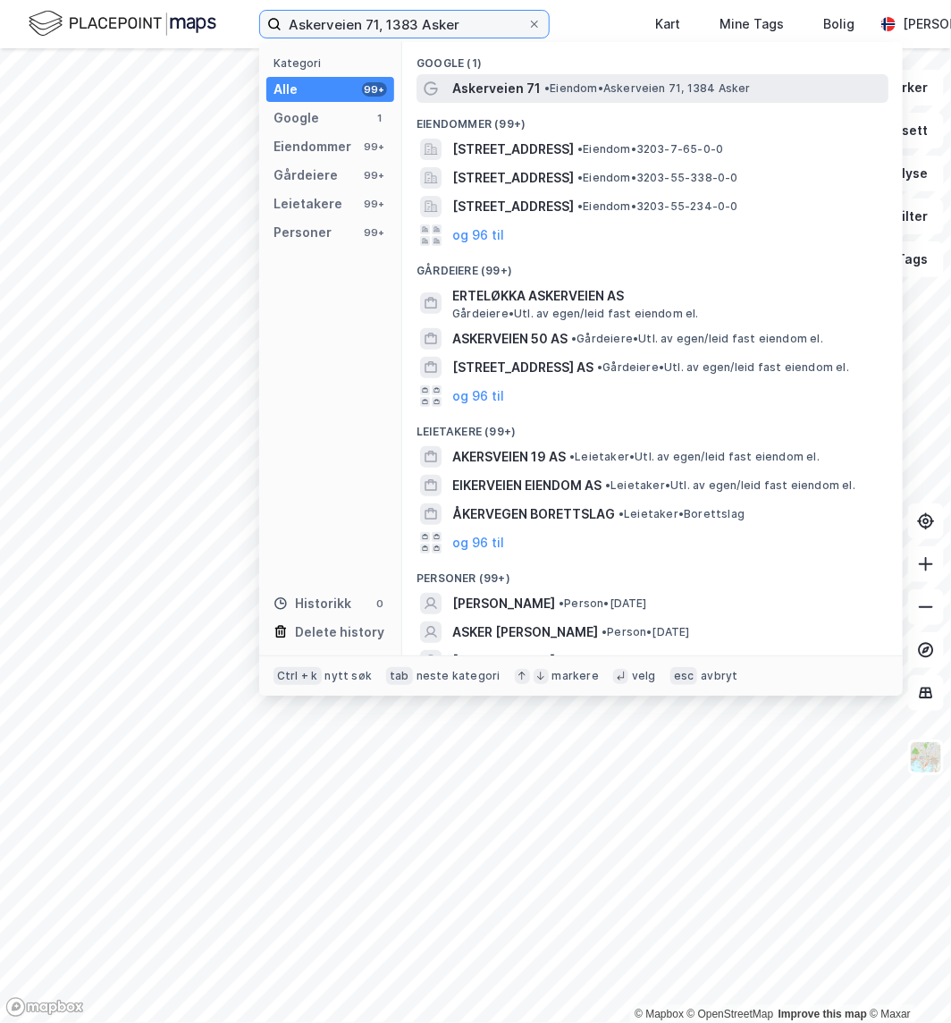
type input "Askerveien 71, 1383 Asker"
click at [534, 86] on span "Askerveien 71" at bounding box center [496, 88] width 89 height 21
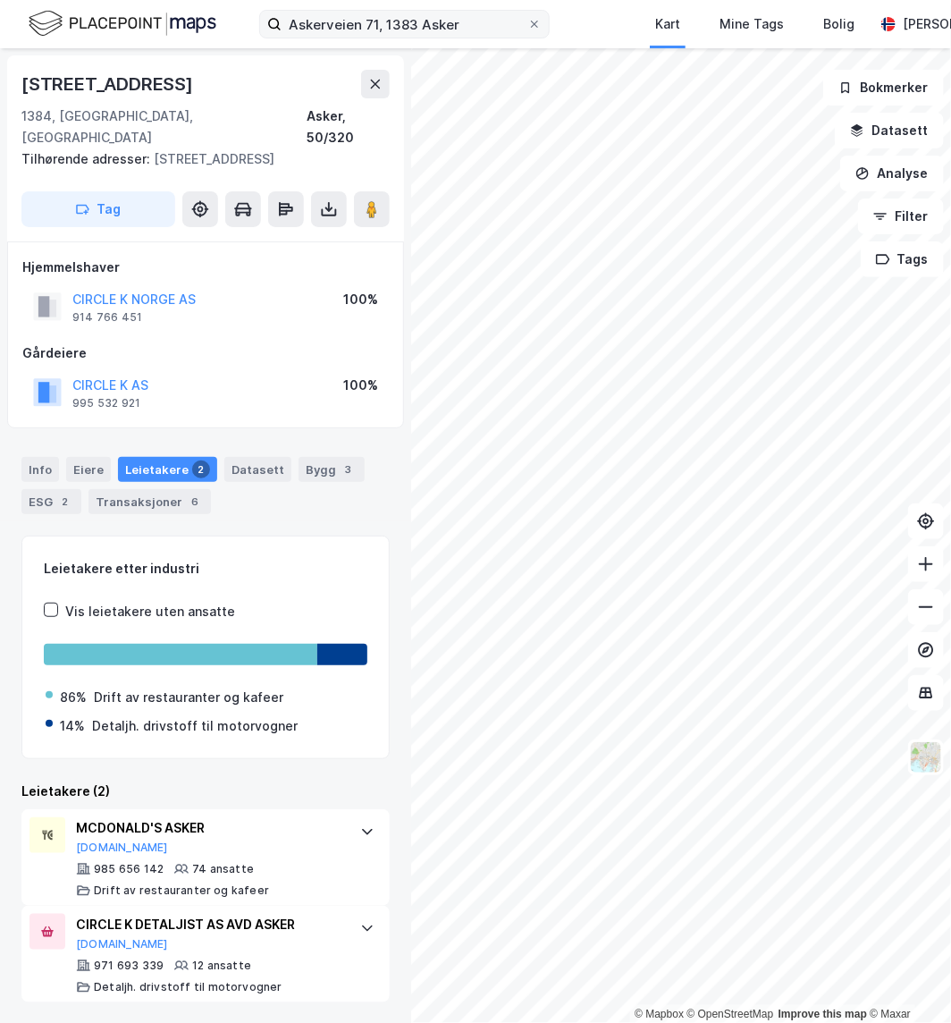
click at [546, 25] on label "Askerveien 71, 1383 Asker" at bounding box center [404, 24] width 291 height 29
click at [527, 25] on input "Askerveien 71, 1383 Asker" at bounding box center [405, 24] width 246 height 27
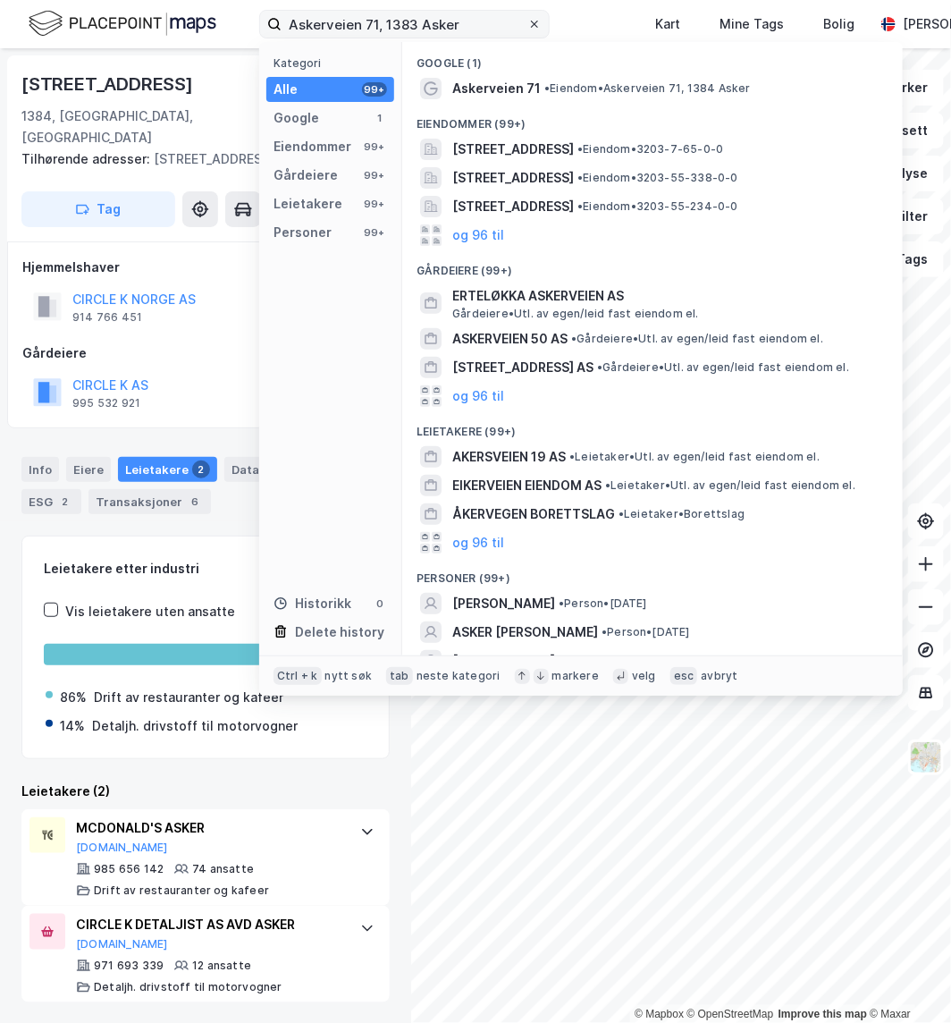
click at [540, 25] on span at bounding box center [534, 24] width 14 height 14
click at [527, 25] on input "Askerveien 71, 1383 Asker" at bounding box center [405, 24] width 246 height 27
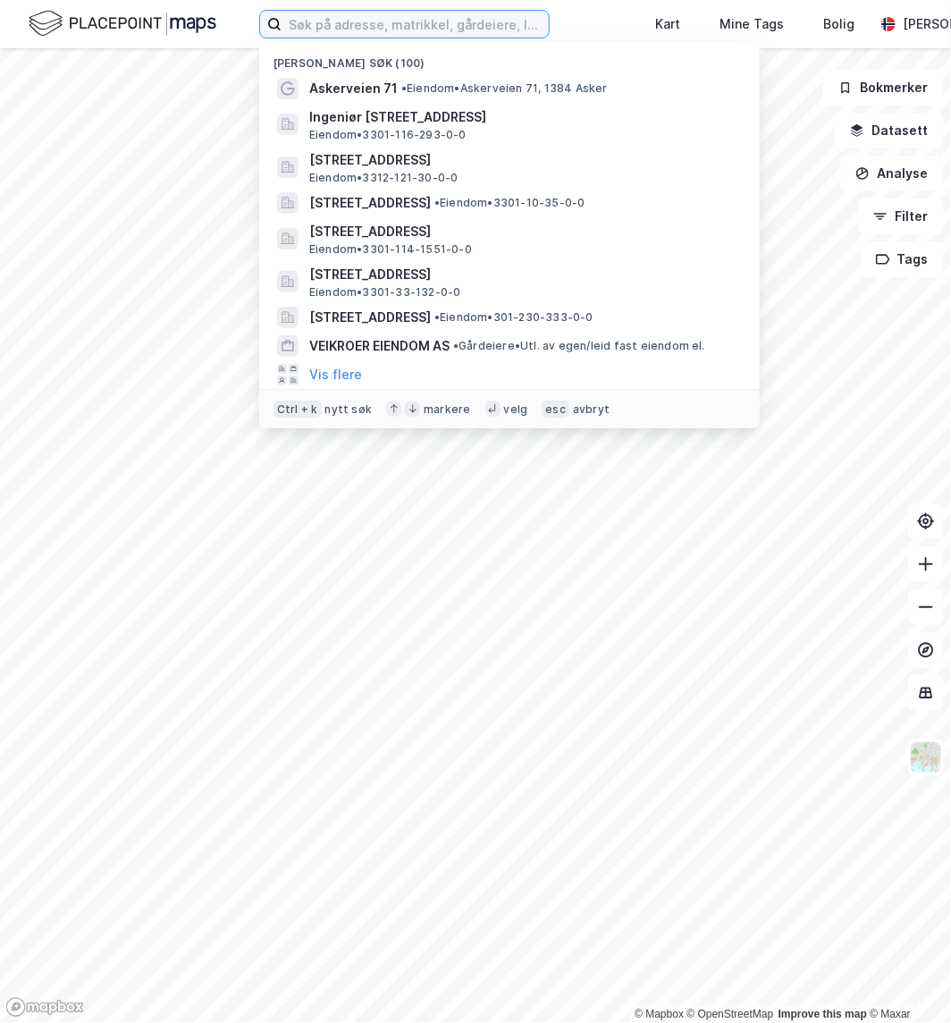
paste input "[STREET_ADDRESS]"
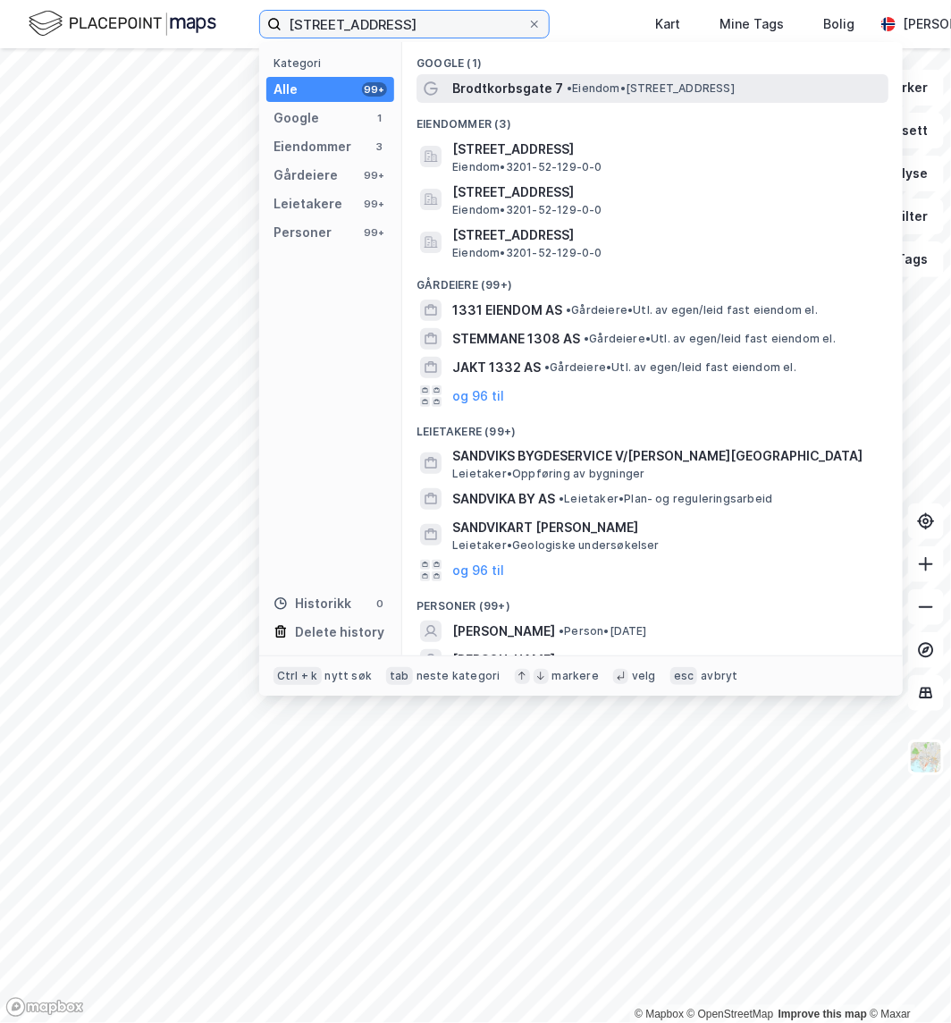
type input "[STREET_ADDRESS]"
click at [524, 96] on span "Brodtkorbsgate 7" at bounding box center [507, 88] width 111 height 21
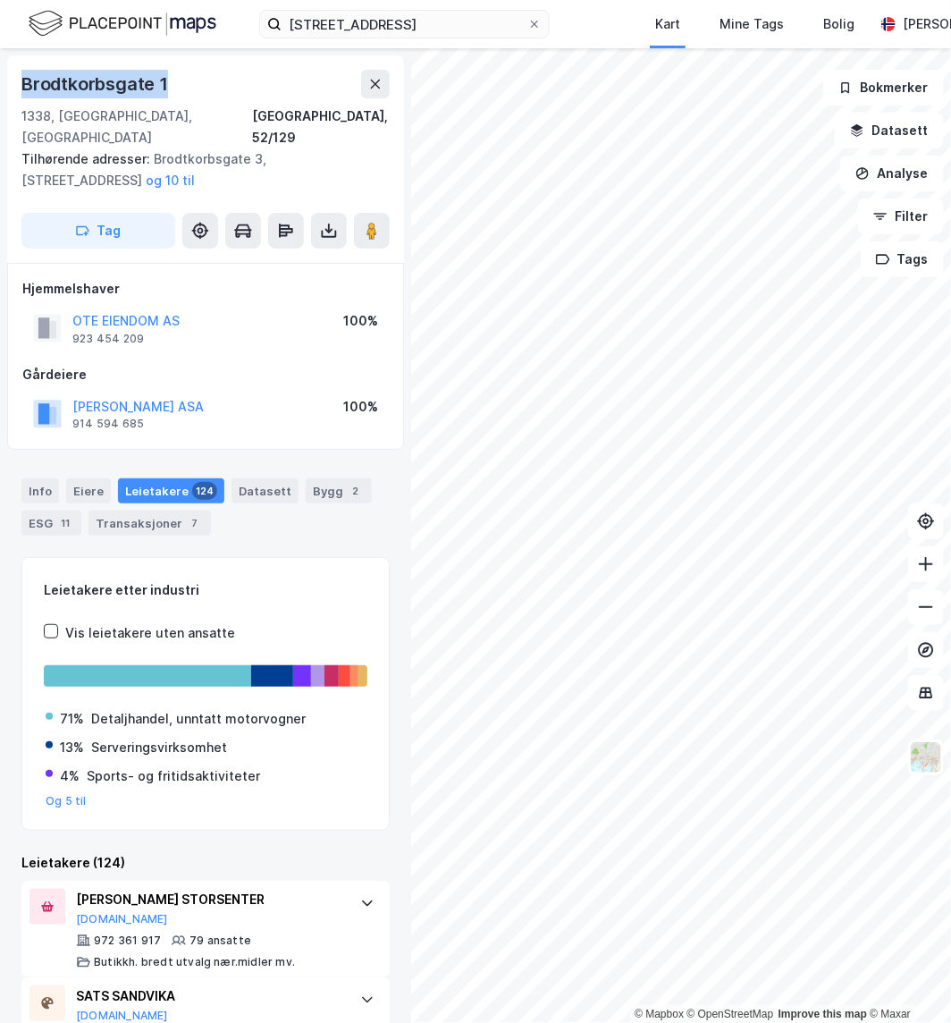
drag, startPoint x: 183, startPoint y: 83, endPoint x: 10, endPoint y: 74, distance: 173.7
click at [10, 74] on div "[STREET_ADDRESS] Tilhørende adresser: [STREET_ADDRESS], [STREET_ADDRESS], Brodt…" at bounding box center [205, 158] width 397 height 207
copy div "Brodtkorbsgate 1"
click at [533, 27] on icon at bounding box center [534, 24] width 11 height 11
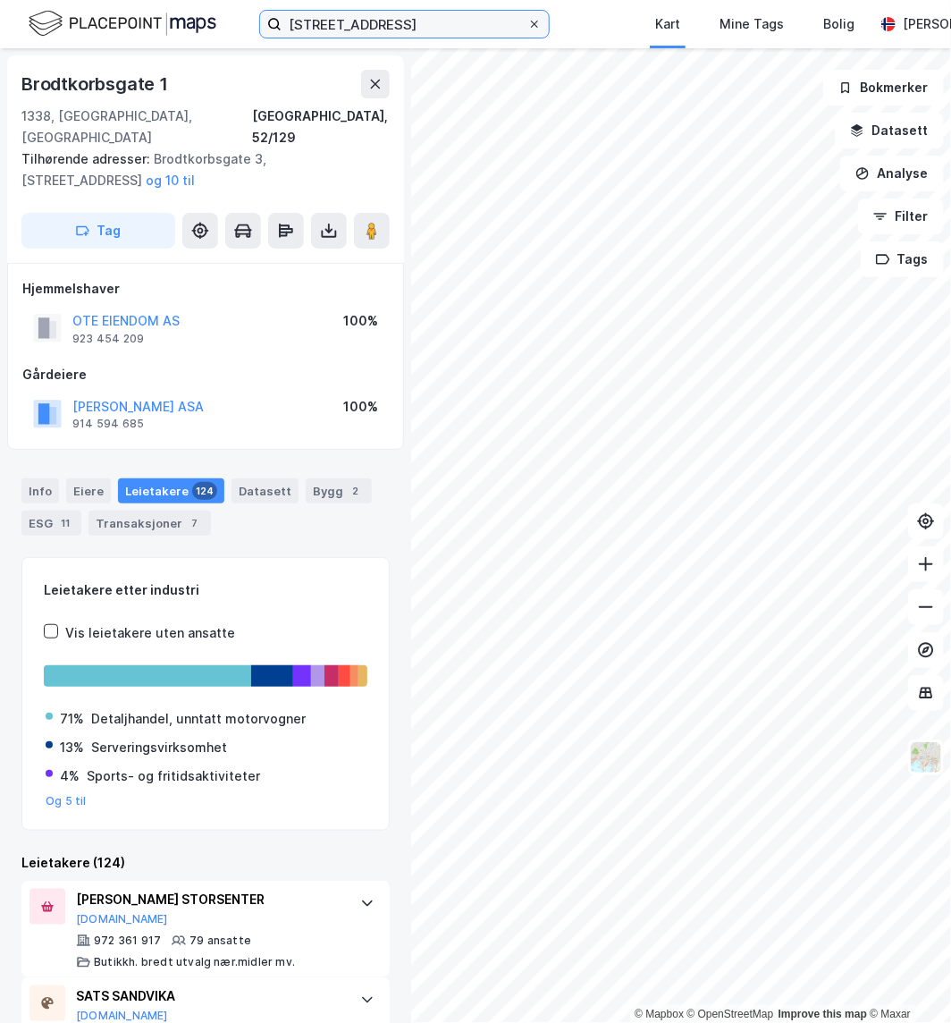
click at [527, 27] on input "[STREET_ADDRESS]" at bounding box center [405, 24] width 246 height 27
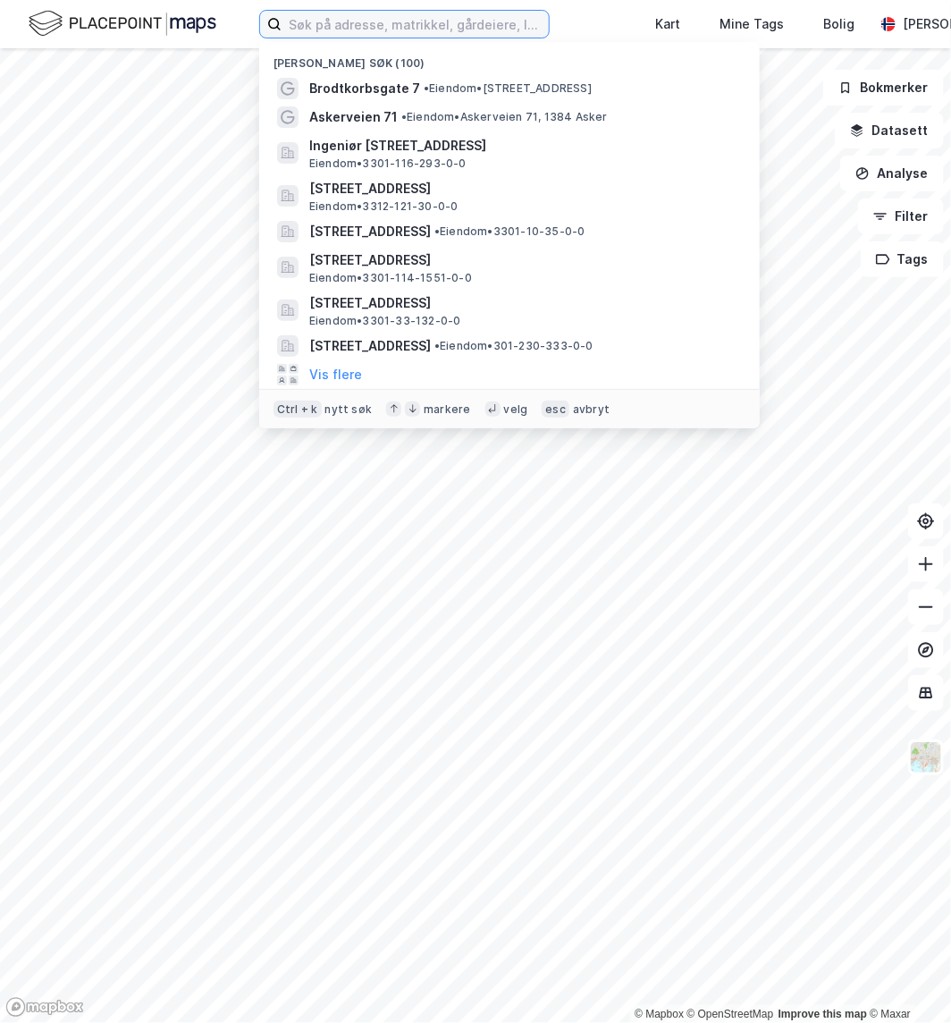
paste input "[STREET_ADDRESS]"
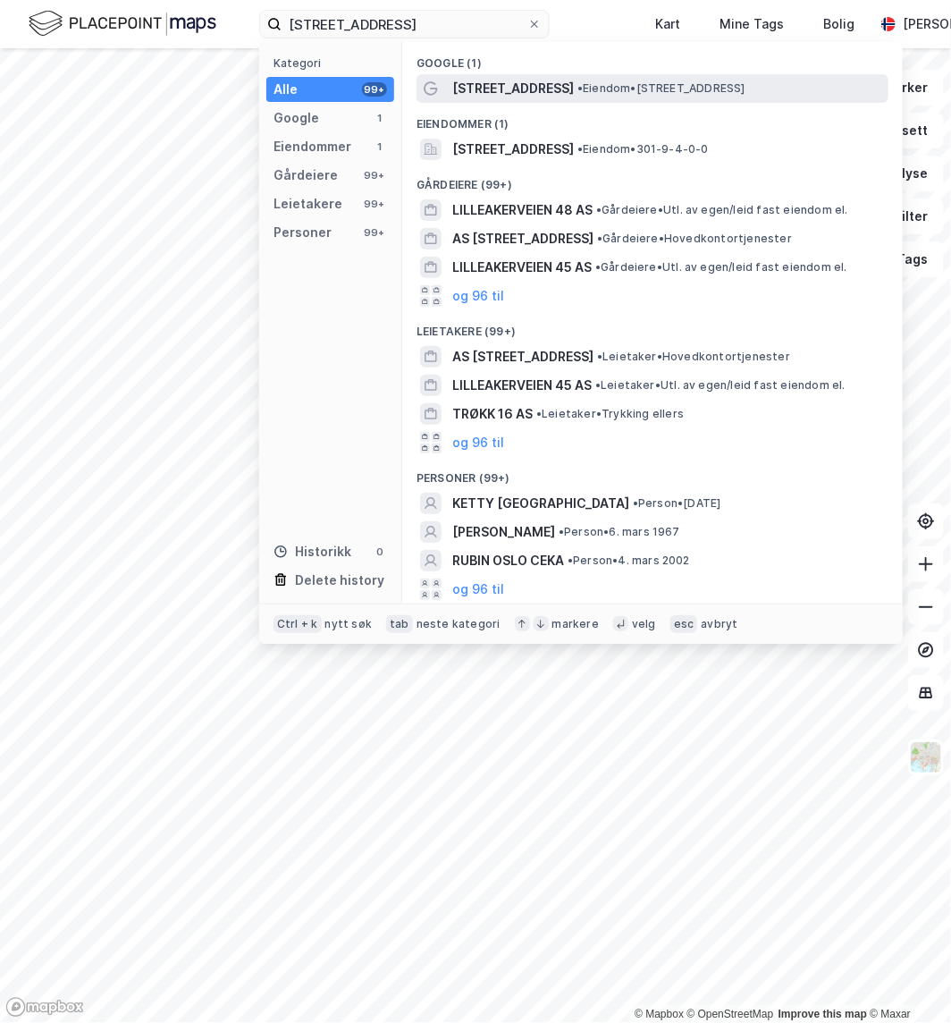
click at [541, 96] on span "[STREET_ADDRESS]" at bounding box center [513, 88] width 122 height 21
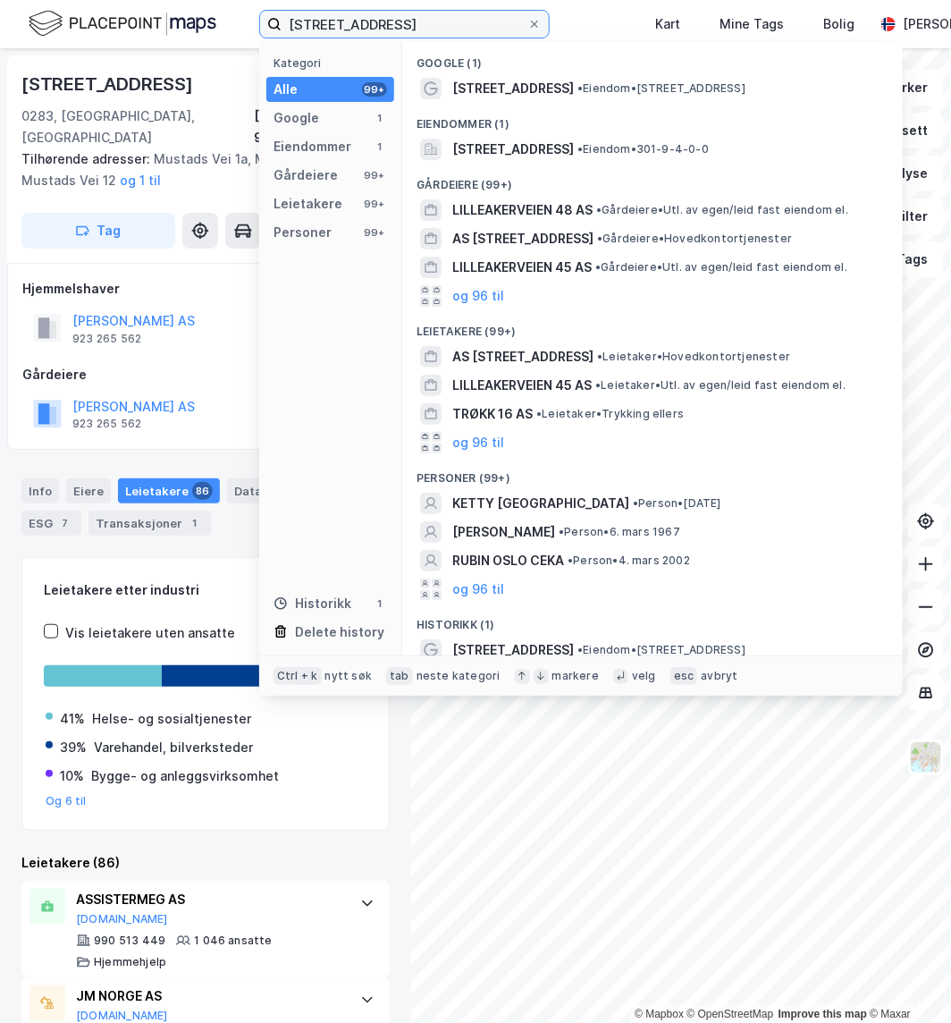
drag, startPoint x: 481, startPoint y: 34, endPoint x: 21, endPoint y: 83, distance: 463.0
click at [21, 83] on div "[STREET_ADDRESS] Kategori Alle 99+ Google 1 Eiendommer 1 Gårdeiere 99+ Leietake…" at bounding box center [475, 511] width 951 height 1023
paste input "Valkyriegata 13, 0366"
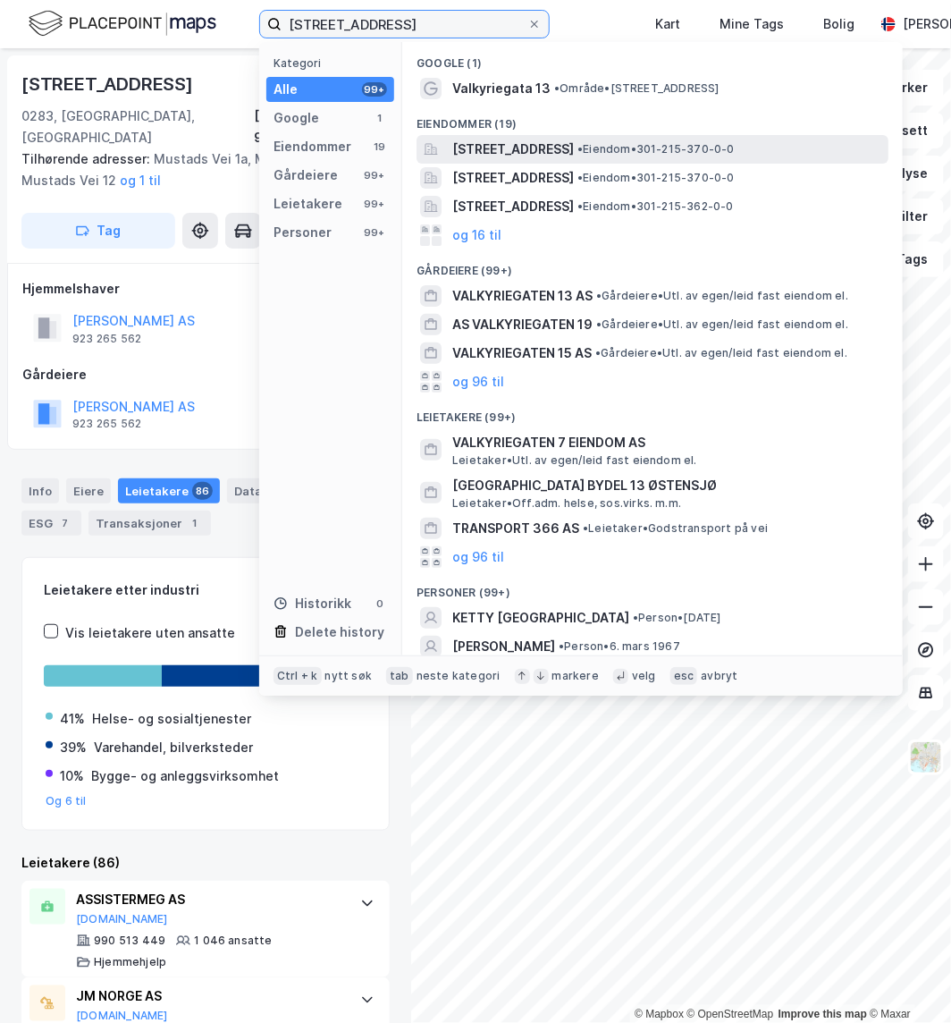
type input "[STREET_ADDRESS]"
click at [574, 154] on span "[STREET_ADDRESS]" at bounding box center [513, 149] width 122 height 21
